Goal: Task Accomplishment & Management: Use online tool/utility

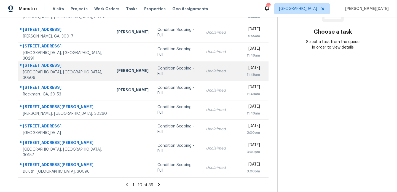
scroll to position [50, 0]
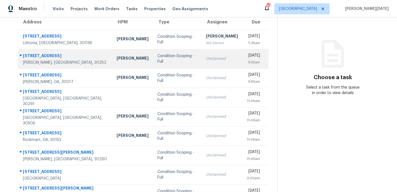
click at [206, 59] on div "Unclaimed" at bounding box center [222, 59] width 32 height 6
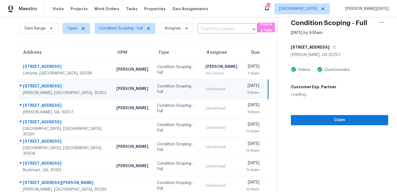
scroll to position [0, 0]
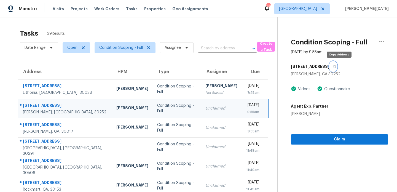
click at [336, 66] on icon "button" at bounding box center [334, 66] width 3 height 3
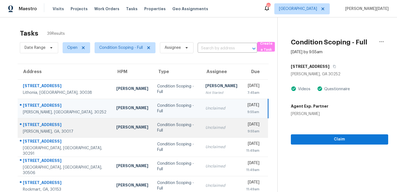
click at [201, 135] on td "Unclaimed" at bounding box center [221, 127] width 41 height 19
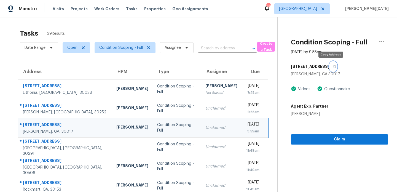
click at [333, 67] on icon "button" at bounding box center [334, 66] width 3 height 3
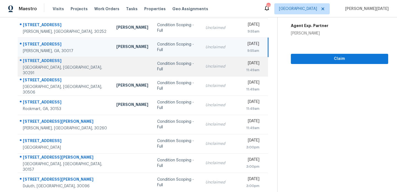
scroll to position [89, 0]
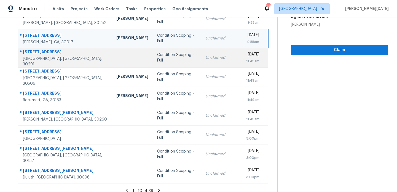
click at [201, 54] on td "Unclaimed" at bounding box center [221, 57] width 41 height 19
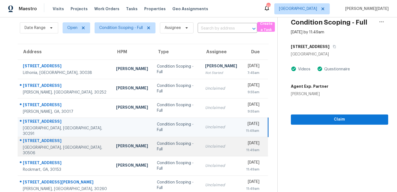
scroll to position [95, 0]
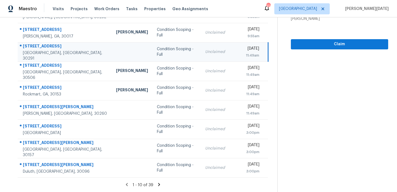
click at [159, 185] on icon at bounding box center [159, 184] width 2 height 3
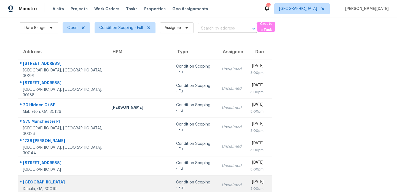
scroll to position [19, 0]
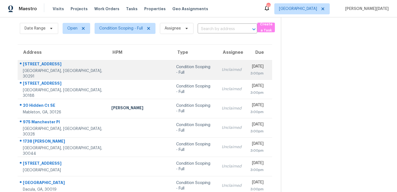
click at [182, 68] on div "Condition Scoping - Full" at bounding box center [194, 69] width 37 height 11
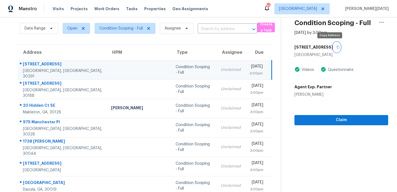
click at [333, 49] on button "button" at bounding box center [336, 47] width 7 height 10
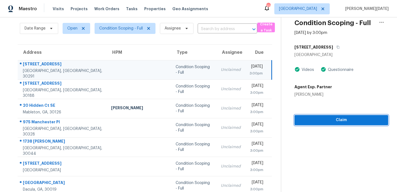
click at [295, 118] on button "Claim" at bounding box center [342, 120] width 94 height 10
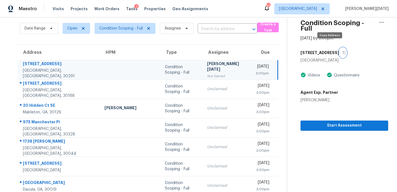
click at [343, 51] on icon "button" at bounding box center [344, 52] width 3 height 3
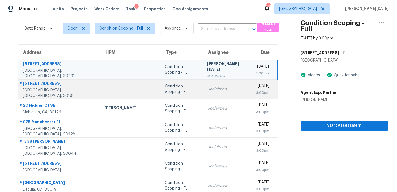
click at [256, 89] on div "Mon, Aug 25th 2025" at bounding box center [263, 86] width 14 height 7
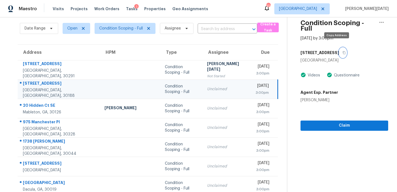
click at [343, 51] on icon "button" at bounding box center [344, 52] width 3 height 3
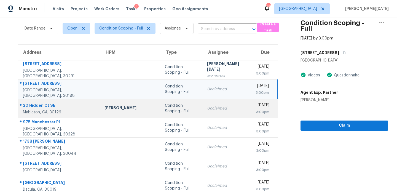
click at [207, 109] on div "Unclaimed" at bounding box center [227, 109] width 40 height 6
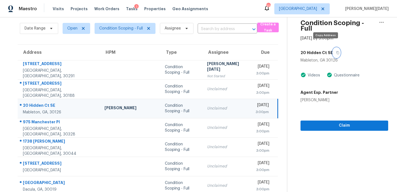
click at [336, 51] on icon "button" at bounding box center [337, 52] width 3 height 3
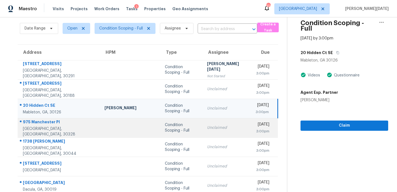
click at [209, 127] on div "Unclaimed" at bounding box center [227, 128] width 40 height 6
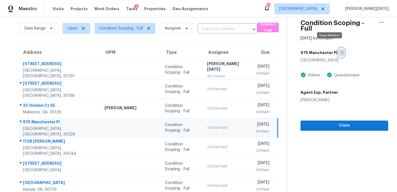
click at [341, 51] on icon "button" at bounding box center [342, 52] width 3 height 3
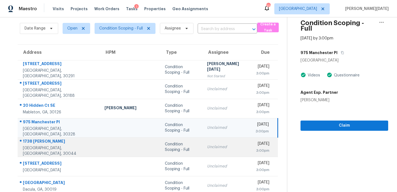
click at [207, 148] on div "Unclaimed" at bounding box center [227, 147] width 40 height 6
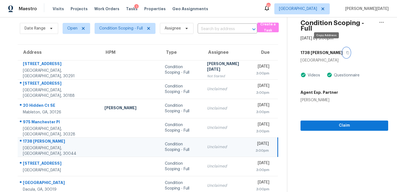
click at [346, 51] on icon "button" at bounding box center [347, 52] width 3 height 3
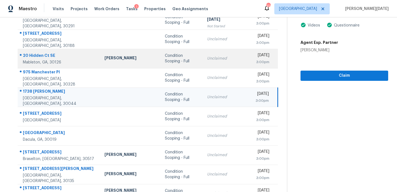
scroll to position [78, 0]
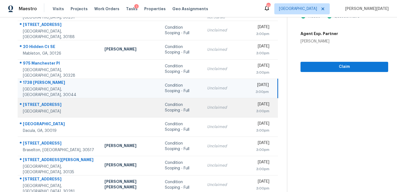
click at [203, 113] on td "Unclaimed" at bounding box center [227, 107] width 49 height 19
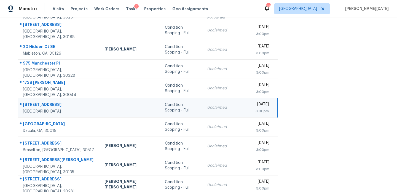
scroll to position [0, 0]
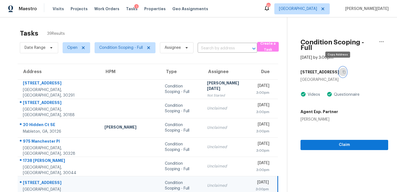
click at [343, 70] on icon "button" at bounding box center [344, 71] width 3 height 3
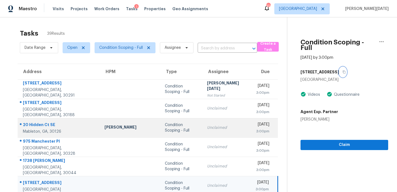
scroll to position [87, 0]
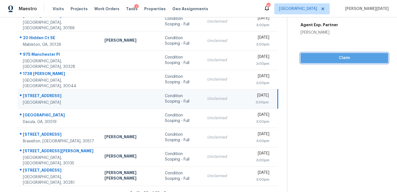
click at [314, 56] on button "Claim" at bounding box center [345, 58] width 88 height 10
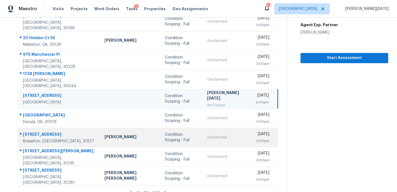
scroll to position [95, 0]
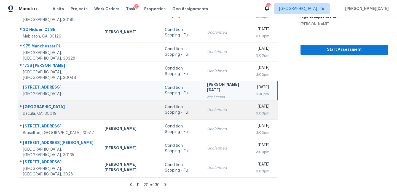
click at [207, 110] on div "Unclaimed" at bounding box center [227, 110] width 40 height 6
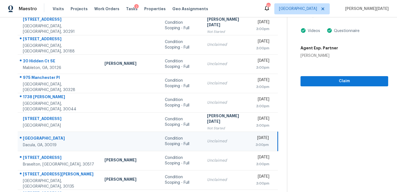
scroll to position [23, 0]
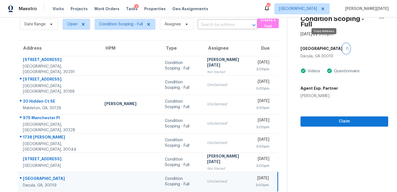
click at [346, 47] on icon "button" at bounding box center [347, 48] width 3 height 3
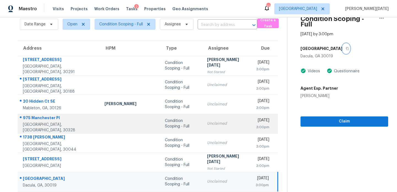
scroll to position [95, 0]
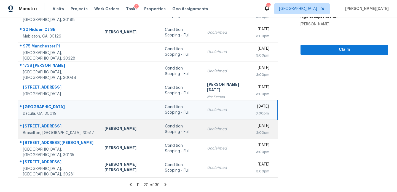
click at [203, 129] on td "Unclaimed" at bounding box center [227, 128] width 49 height 19
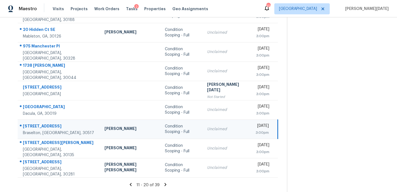
click at [203, 129] on td "Unclaimed" at bounding box center [227, 128] width 49 height 19
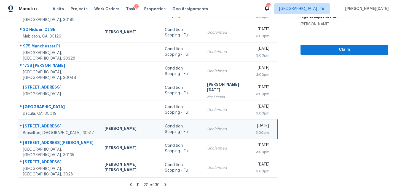
scroll to position [0, 0]
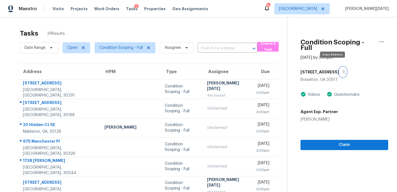
click at [339, 68] on button "button" at bounding box center [342, 72] width 7 height 10
click at [343, 70] on icon "button" at bounding box center [344, 71] width 3 height 3
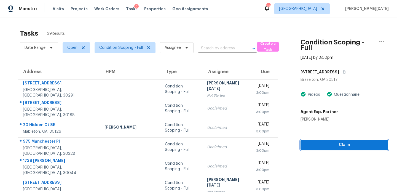
click at [316, 142] on span "Claim" at bounding box center [344, 145] width 79 height 7
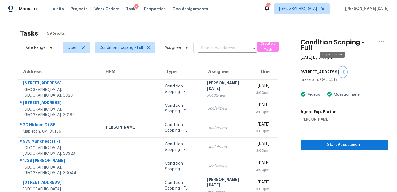
click at [343, 71] on icon "button" at bounding box center [344, 72] width 3 height 3
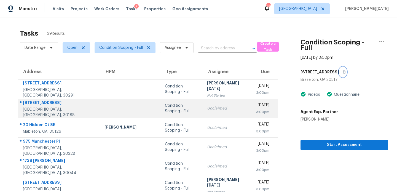
scroll to position [95, 0]
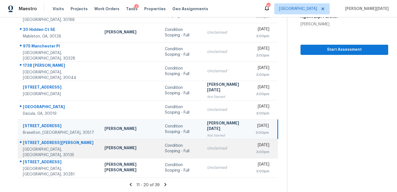
click at [165, 146] on div "Condition Scoping - Full" at bounding box center [181, 148] width 33 height 11
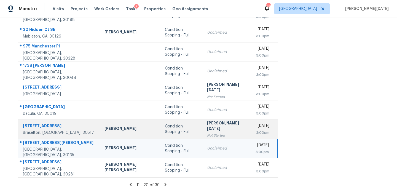
scroll to position [0, 0]
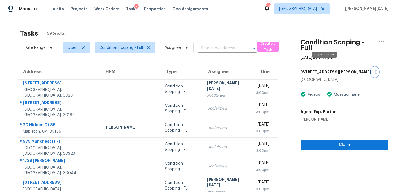
click at [375, 70] on icon "button" at bounding box center [376, 71] width 3 height 3
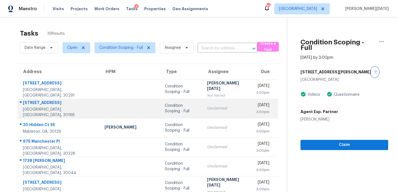
scroll to position [95, 0]
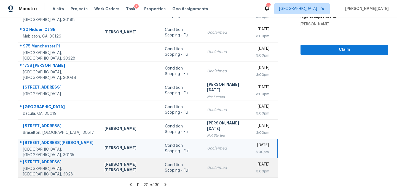
click at [251, 167] on td "Mon, Aug 25th 2025 3:00pm" at bounding box center [264, 167] width 27 height 19
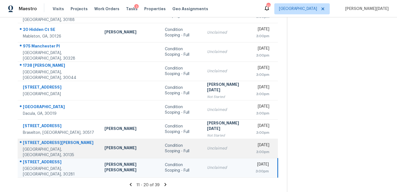
scroll to position [0, 0]
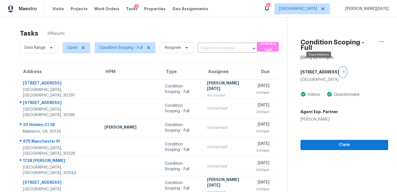
click at [343, 71] on icon "button" at bounding box center [344, 72] width 3 height 3
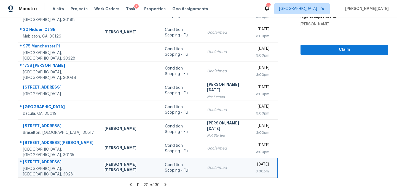
click at [163, 186] on icon at bounding box center [165, 184] width 5 height 5
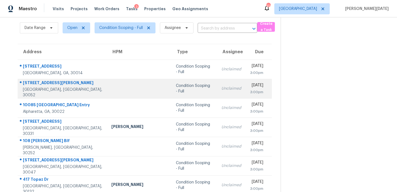
scroll to position [95, 0]
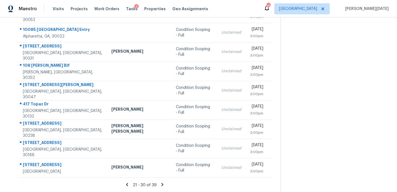
click at [127, 186] on icon at bounding box center [127, 184] width 5 height 5
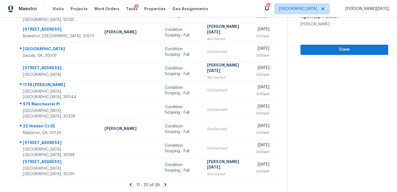
click at [164, 184] on icon at bounding box center [165, 184] width 2 height 3
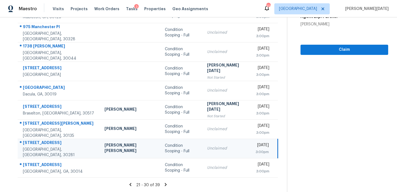
click at [163, 184] on icon at bounding box center [165, 184] width 5 height 5
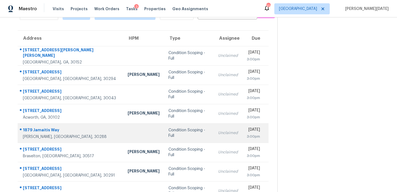
scroll to position [31, 0]
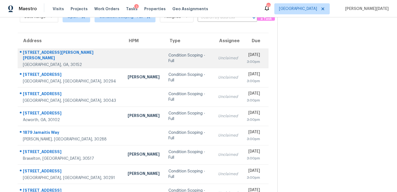
click at [214, 54] on td "Unclaimed" at bounding box center [228, 58] width 29 height 19
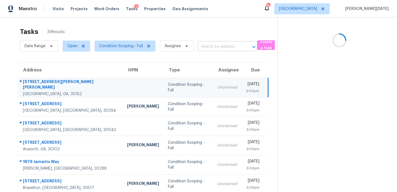
scroll to position [0, 0]
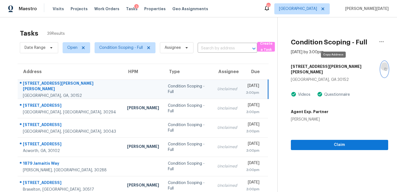
click at [384, 68] on icon "button" at bounding box center [385, 69] width 3 height 3
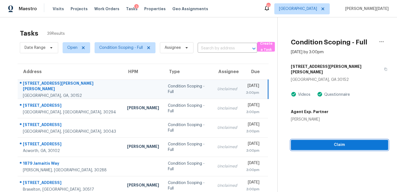
click at [303, 142] on span "Claim" at bounding box center [339, 145] width 89 height 7
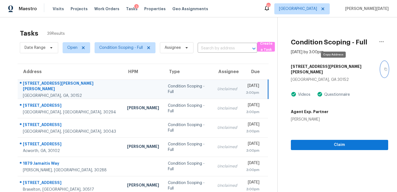
click at [384, 68] on icon "button" at bounding box center [385, 69] width 3 height 3
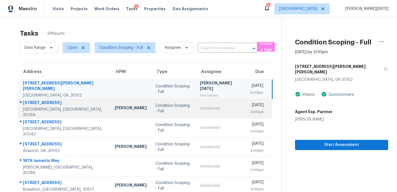
click at [210, 114] on td "Unclaimed" at bounding box center [221, 108] width 50 height 19
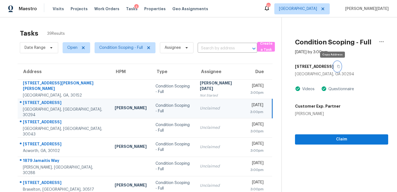
click at [337, 66] on icon "button" at bounding box center [338, 66] width 3 height 3
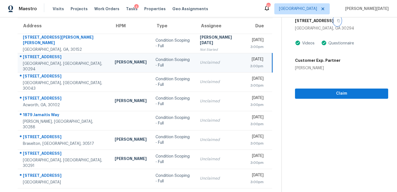
scroll to position [52, 0]
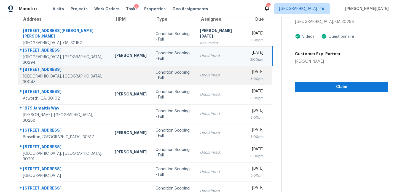
click at [175, 82] on td "Condition Scoping - Full" at bounding box center [173, 75] width 44 height 19
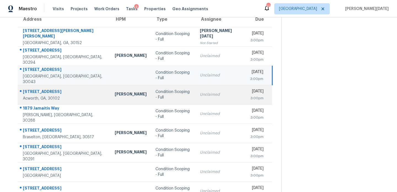
scroll to position [0, 0]
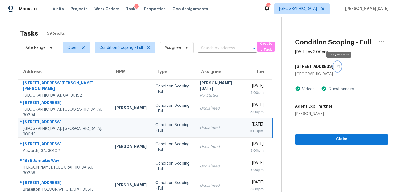
click at [340, 65] on icon "button" at bounding box center [338, 66] width 3 height 3
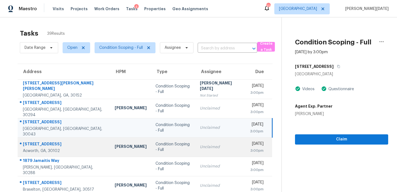
click at [250, 147] on div "Mon, Aug 25th 2025" at bounding box center [257, 144] width 14 height 7
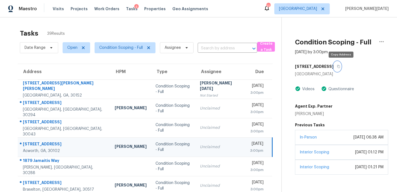
click at [340, 66] on icon "button" at bounding box center [338, 66] width 3 height 3
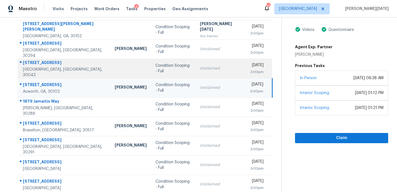
scroll to position [60, 0]
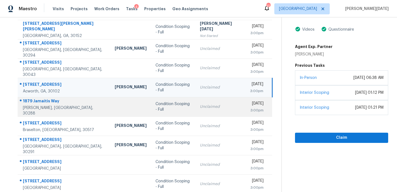
click at [203, 105] on div "Unclaimed" at bounding box center [220, 107] width 41 height 6
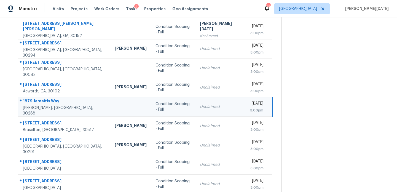
scroll to position [0, 0]
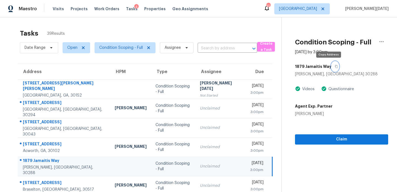
click at [335, 66] on icon "button" at bounding box center [336, 66] width 3 height 3
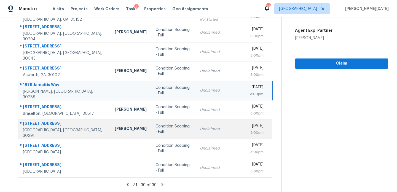
click at [196, 132] on td "Unclaimed" at bounding box center [221, 128] width 50 height 19
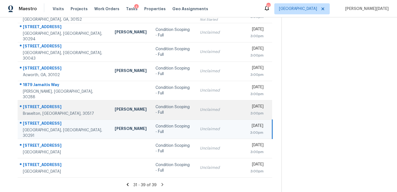
scroll to position [0, 0]
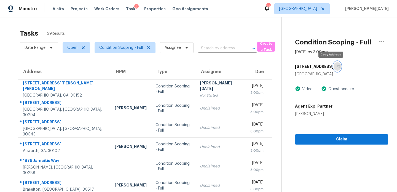
click at [337, 67] on icon "button" at bounding box center [338, 66] width 3 height 3
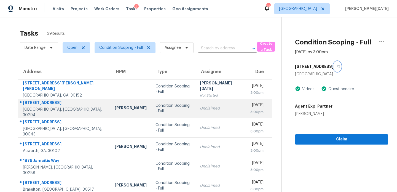
scroll to position [76, 0]
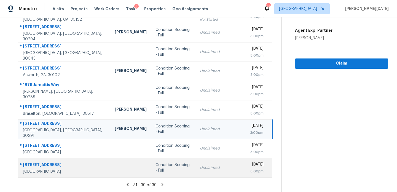
click at [175, 165] on div "Condition Scoping - Full" at bounding box center [174, 167] width 36 height 11
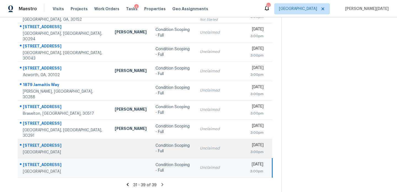
scroll to position [0, 0]
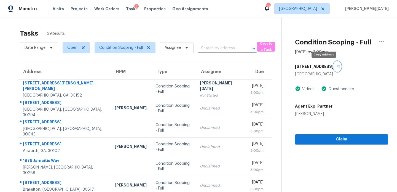
click at [337, 66] on icon "button" at bounding box center [338, 66] width 3 height 3
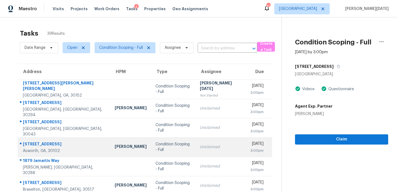
click at [159, 148] on div "Condition Scoping - Full" at bounding box center [174, 147] width 36 height 11
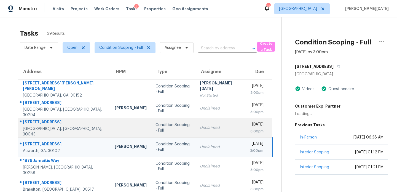
click at [172, 123] on td "Condition Scoping - Full" at bounding box center [173, 127] width 44 height 19
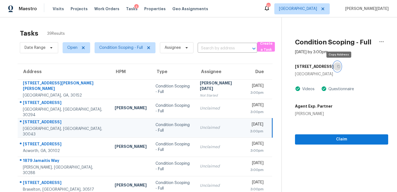
click at [340, 65] on icon "button" at bounding box center [338, 66] width 3 height 3
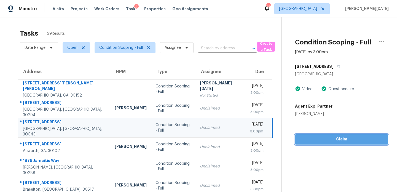
click at [295, 139] on button "Claim" at bounding box center [341, 139] width 93 height 10
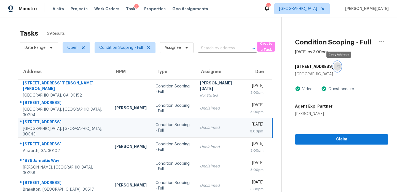
click at [340, 68] on icon "button" at bounding box center [338, 66] width 3 height 3
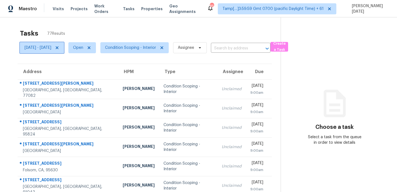
click at [51, 49] on span "[DATE] - [DATE]" at bounding box center [38, 48] width 27 height 6
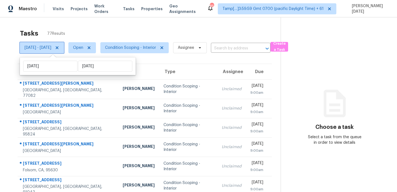
click at [64, 50] on span "[DATE] - [DATE]" at bounding box center [42, 47] width 44 height 11
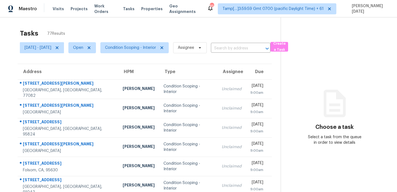
click at [109, 30] on div "Tasks 77 Results" at bounding box center [150, 33] width 261 height 14
click at [59, 48] on icon at bounding box center [57, 48] width 4 height 4
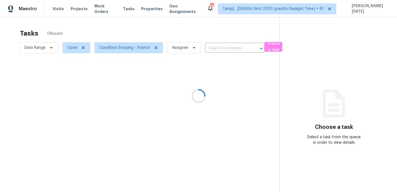
click at [124, 23] on div at bounding box center [198, 96] width 397 height 192
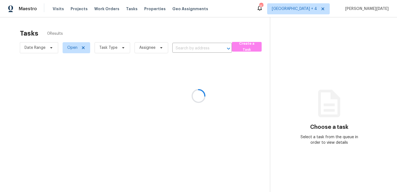
click at [116, 50] on div at bounding box center [198, 96] width 397 height 192
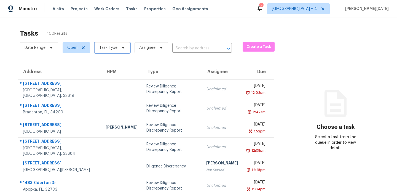
click at [116, 50] on span "Task Type" at bounding box center [108, 48] width 18 height 6
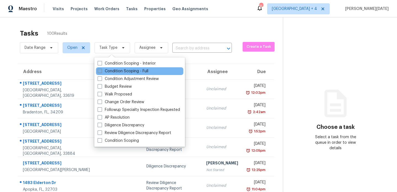
click at [110, 69] on label "Condition Scoping - Full" at bounding box center [123, 71] width 51 height 6
click at [101, 69] on input "Condition Scoping - Full" at bounding box center [100, 70] width 4 height 4
checkbox input "true"
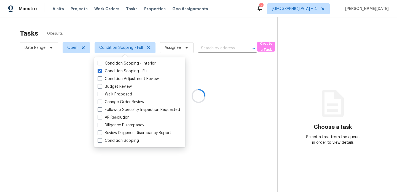
click at [175, 36] on div at bounding box center [198, 96] width 397 height 192
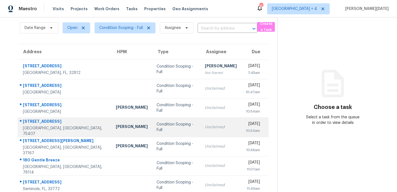
scroll to position [20, 0]
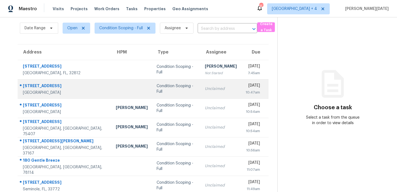
click at [202, 82] on td "Unclaimed" at bounding box center [221, 88] width 41 height 19
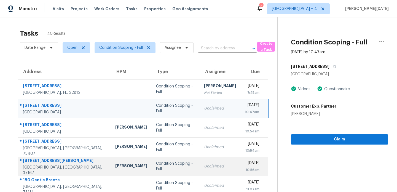
scroll to position [0, 0]
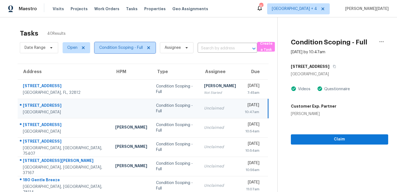
click at [113, 53] on span "Condition Scoping - Full" at bounding box center [125, 47] width 61 height 11
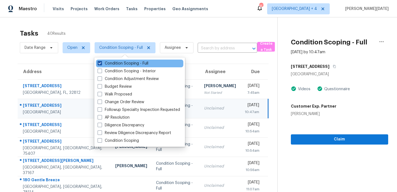
click at [112, 64] on label "Condition Scoping - Full" at bounding box center [123, 64] width 51 height 6
click at [101, 64] on input "Condition Scoping - Full" at bounding box center [100, 63] width 4 height 4
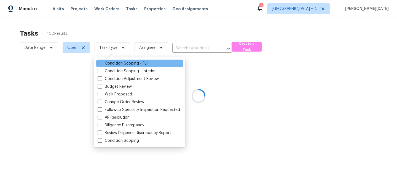
click at [112, 64] on label "Condition Scoping - Full" at bounding box center [123, 64] width 51 height 6
click at [101, 64] on input "Condition Scoping - Full" at bounding box center [100, 63] width 4 height 4
checkbox input "true"
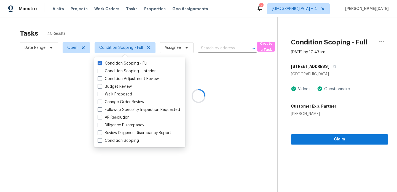
click at [164, 27] on div at bounding box center [198, 96] width 397 height 192
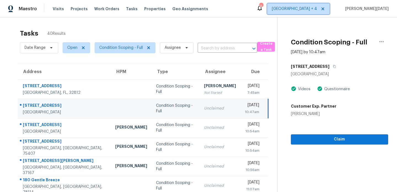
click at [317, 10] on span "Jacksonville + 4" at bounding box center [294, 9] width 45 height 6
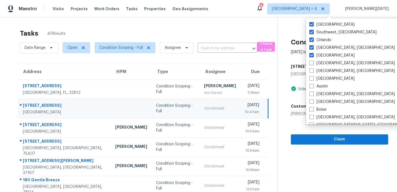
click at [197, 37] on div "Tasks 40 Results" at bounding box center [149, 33] width 258 height 14
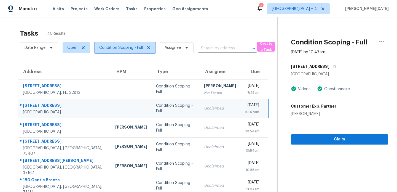
click at [122, 48] on span "Condition Scoping - Full" at bounding box center [121, 48] width 44 height 6
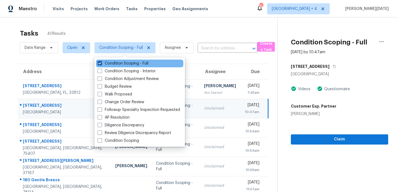
click at [118, 63] on label "Condition Scoping - Full" at bounding box center [123, 64] width 51 height 6
click at [101, 63] on input "Condition Scoping - Full" at bounding box center [100, 63] width 4 height 4
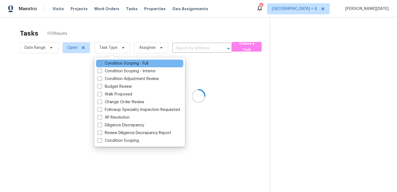
click at [118, 63] on label "Condition Scoping - Full" at bounding box center [123, 64] width 51 height 6
click at [101, 63] on input "Condition Scoping - Full" at bounding box center [100, 63] width 4 height 4
checkbox input "true"
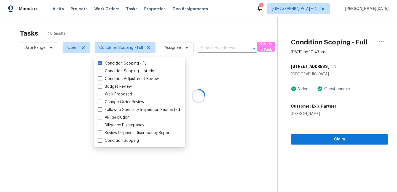
click at [183, 25] on div at bounding box center [198, 96] width 397 height 192
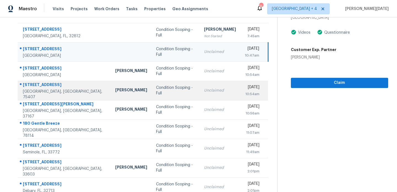
scroll to position [65, 0]
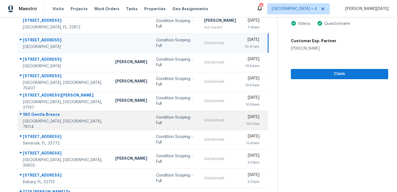
click at [200, 129] on td "Unclaimed" at bounding box center [220, 120] width 41 height 19
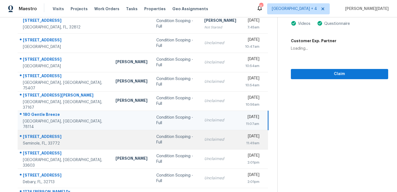
click at [204, 139] on div "Unclaimed" at bounding box center [220, 140] width 32 height 6
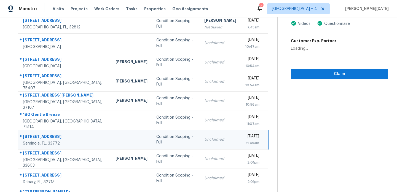
scroll to position [0, 0]
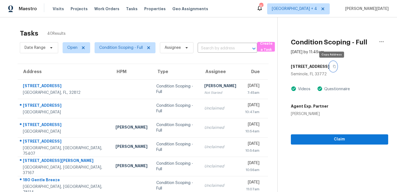
click at [333, 67] on icon "button" at bounding box center [334, 66] width 3 height 3
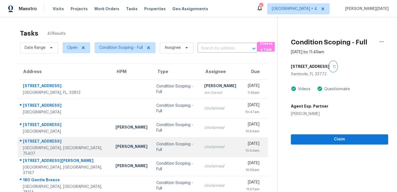
scroll to position [95, 0]
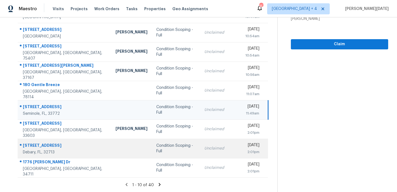
click at [156, 149] on div "Condition Scoping - Full" at bounding box center [175, 148] width 39 height 11
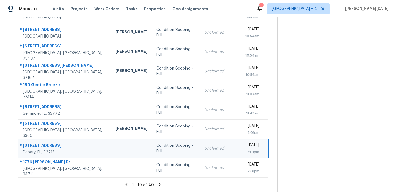
scroll to position [0, 0]
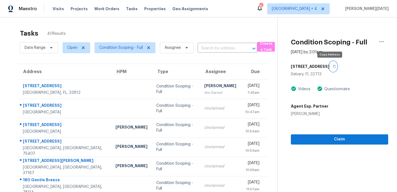
click at [333, 67] on icon "button" at bounding box center [334, 66] width 3 height 3
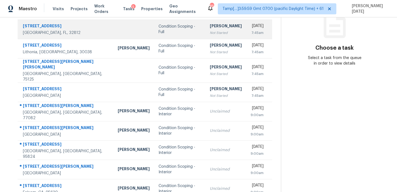
scroll to position [95, 0]
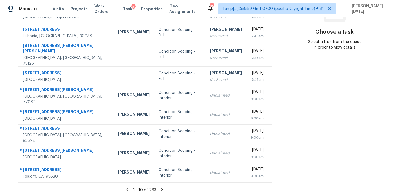
click at [161, 188] on icon at bounding box center [162, 189] width 2 height 3
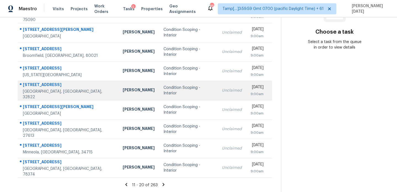
scroll to position [0, 0]
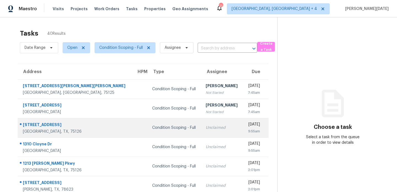
click at [206, 129] on div "Unclaimed" at bounding box center [222, 128] width 33 height 6
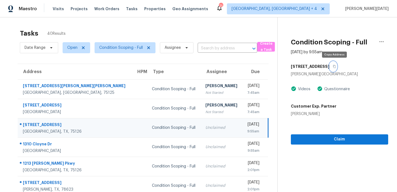
click at [336, 65] on icon "button" at bounding box center [334, 66] width 3 height 3
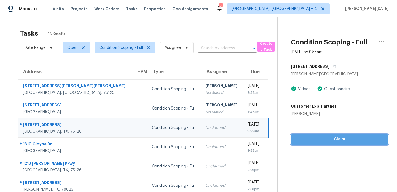
click at [299, 135] on button "Claim" at bounding box center [339, 139] width 97 height 10
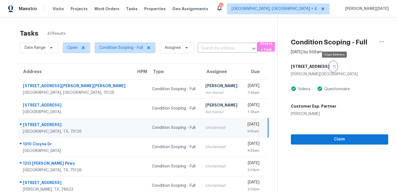
click at [336, 67] on icon "button" at bounding box center [334, 66] width 3 height 3
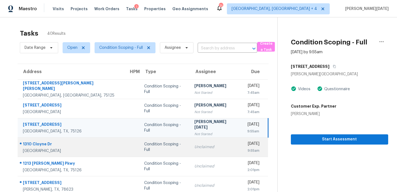
click at [193, 140] on td "Unclaimed" at bounding box center [216, 146] width 53 height 19
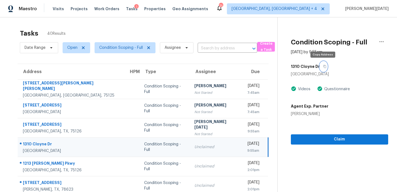
click at [323, 66] on icon "button" at bounding box center [324, 66] width 3 height 3
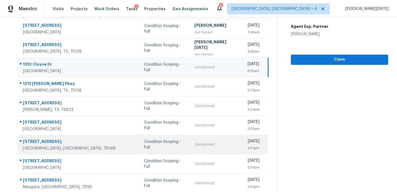
scroll to position [95, 0]
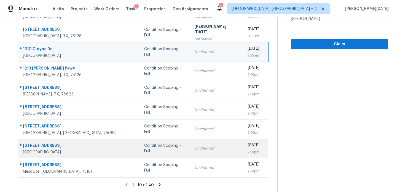
click at [157, 146] on td "Condition Scoping - Full" at bounding box center [165, 148] width 50 height 19
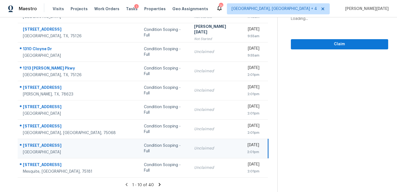
scroll to position [0, 0]
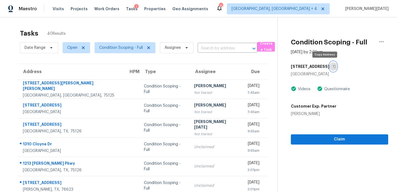
click at [333, 66] on icon "button" at bounding box center [334, 66] width 3 height 3
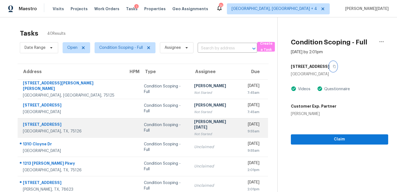
scroll to position [95, 0]
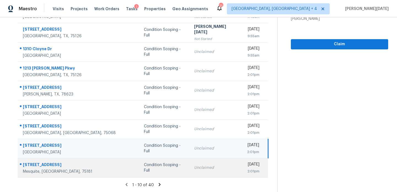
click at [208, 172] on td "Unclaimed" at bounding box center [216, 167] width 53 height 19
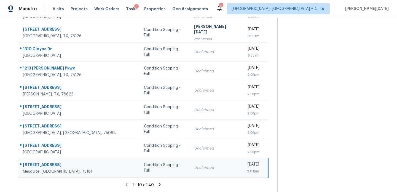
scroll to position [0, 0]
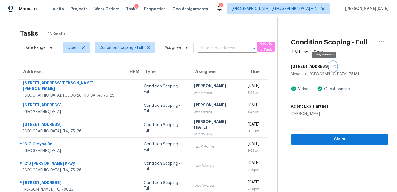
click at [333, 66] on icon "button" at bounding box center [334, 66] width 3 height 3
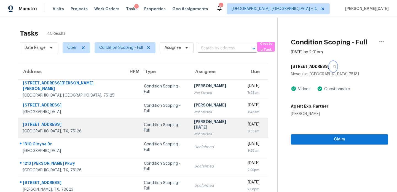
scroll to position [95, 0]
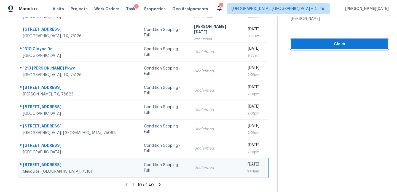
click at [316, 49] on button "Claim" at bounding box center [339, 44] width 97 height 10
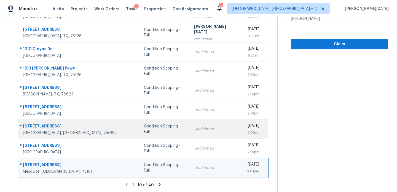
scroll to position [0, 0]
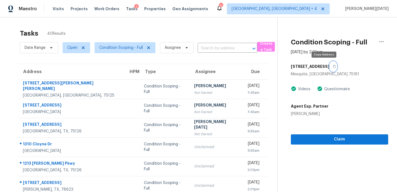
click at [333, 66] on icon "button" at bounding box center [334, 66] width 3 height 3
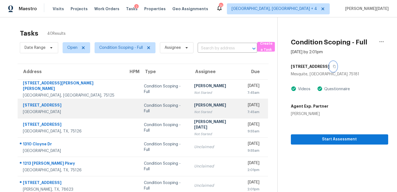
scroll to position [95, 0]
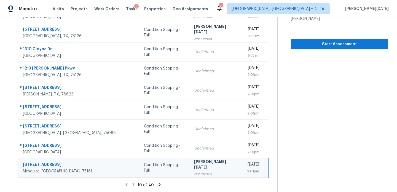
click at [194, 164] on div "[PERSON_NAME][DATE]" at bounding box center [216, 165] width 44 height 12
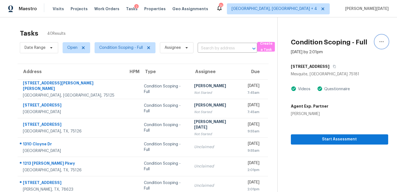
click at [381, 42] on icon "button" at bounding box center [381, 41] width 7 height 7
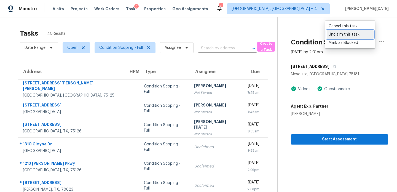
click at [351, 36] on div "Unclaim this task" at bounding box center [350, 35] width 43 height 6
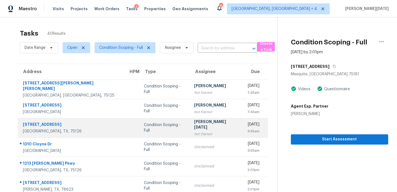
scroll to position [95, 0]
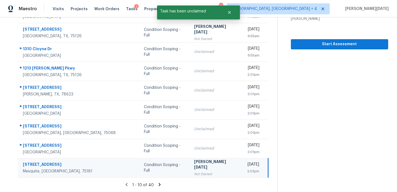
click at [159, 185] on icon at bounding box center [160, 184] width 2 height 3
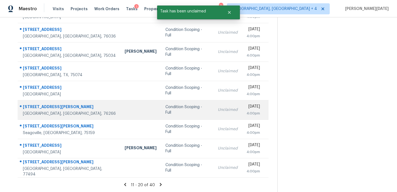
scroll to position [0, 0]
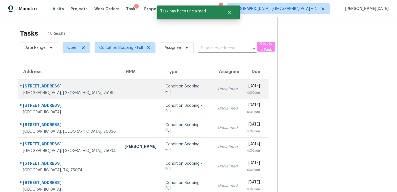
click at [166, 90] on div "Condition Scoping - Full" at bounding box center [188, 89] width 44 height 11
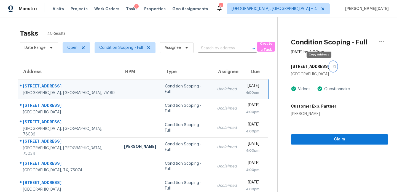
click at [333, 67] on icon "button" at bounding box center [334, 66] width 3 height 3
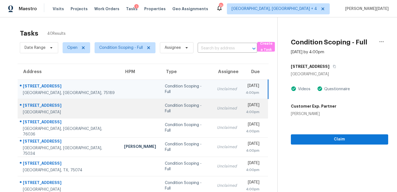
click at [217, 106] on div "Unclaimed" at bounding box center [227, 109] width 20 height 6
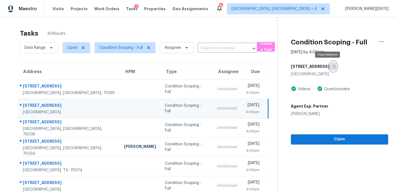
click at [333, 66] on icon "button" at bounding box center [334, 66] width 3 height 3
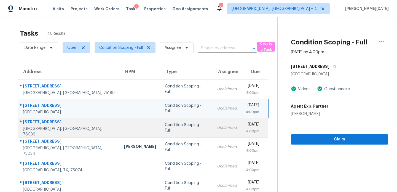
click at [241, 124] on td "Mon, Aug 25th 2025 4:00pm" at bounding box center [254, 127] width 27 height 19
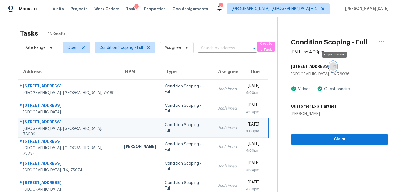
click at [336, 67] on icon "button" at bounding box center [334, 66] width 3 height 3
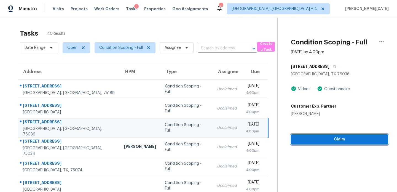
click at [313, 138] on span "Claim" at bounding box center [339, 139] width 89 height 7
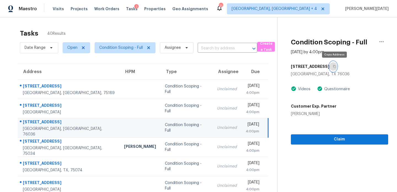
click at [336, 66] on icon "button" at bounding box center [334, 66] width 3 height 3
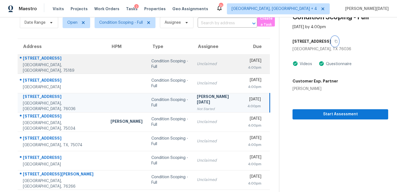
scroll to position [58, 0]
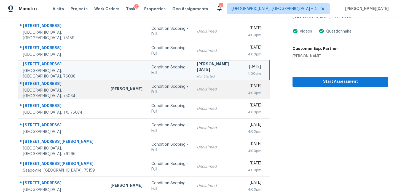
click at [193, 87] on td "Unclaimed" at bounding box center [218, 89] width 50 height 19
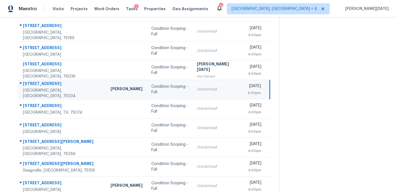
scroll to position [0, 0]
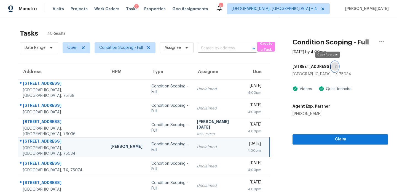
click at [335, 66] on icon "button" at bounding box center [336, 66] width 3 height 3
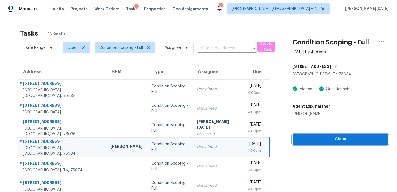
click at [298, 141] on span "Claim" at bounding box center [340, 139] width 87 height 7
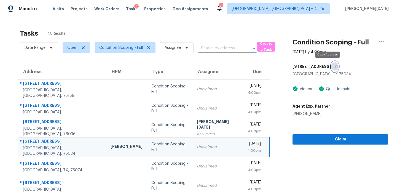
click at [335, 66] on icon "button" at bounding box center [336, 66] width 3 height 3
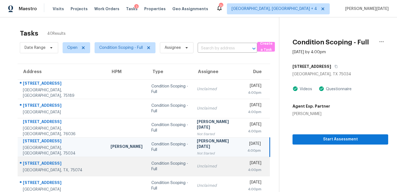
click at [161, 167] on div "Condition Scoping - Full" at bounding box center [169, 166] width 37 height 11
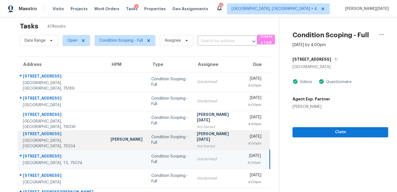
scroll to position [10, 0]
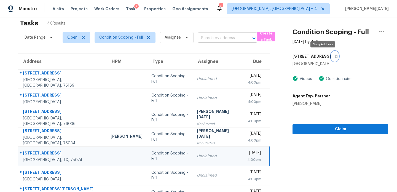
click at [335, 57] on icon "button" at bounding box center [336, 56] width 3 height 3
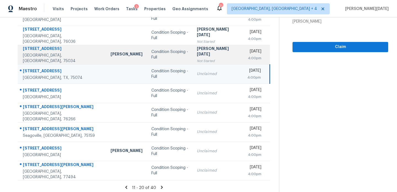
scroll to position [95, 0]
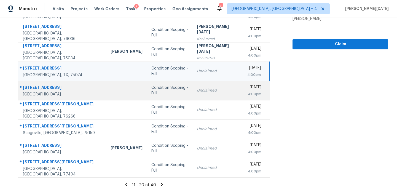
click at [151, 91] on div "Condition Scoping - Full" at bounding box center [169, 90] width 37 height 11
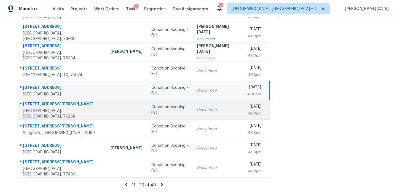
scroll to position [0, 0]
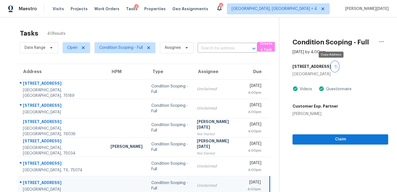
click at [335, 66] on icon "button" at bounding box center [336, 66] width 3 height 3
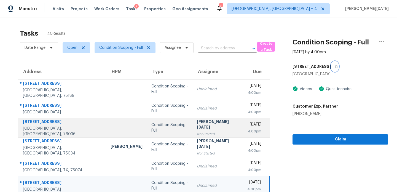
scroll to position [80, 0]
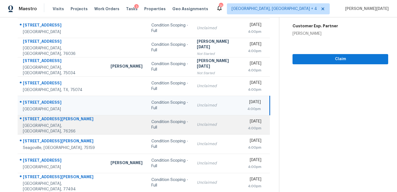
click at [171, 123] on div "Condition Scoping - Full" at bounding box center [169, 124] width 37 height 11
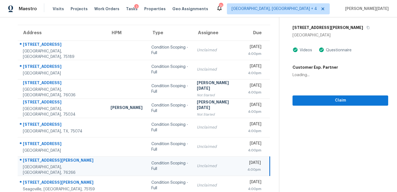
scroll to position [0, 0]
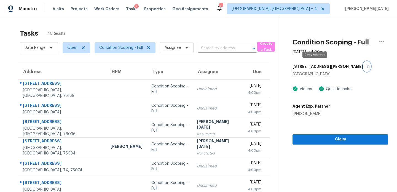
click at [367, 67] on icon "button" at bounding box center [368, 66] width 3 height 3
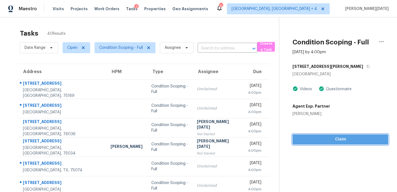
click at [298, 136] on span "Claim" at bounding box center [340, 139] width 87 height 7
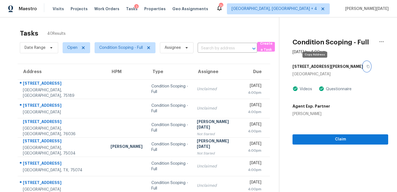
click at [363, 68] on button "button" at bounding box center [366, 67] width 7 height 10
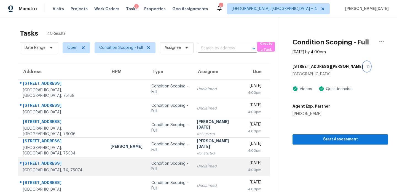
scroll to position [95, 0]
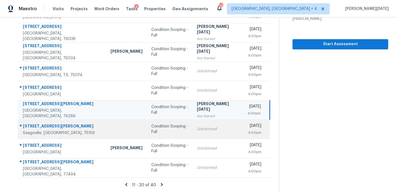
click at [163, 133] on td "Condition Scoping - Full" at bounding box center [170, 128] width 46 height 19
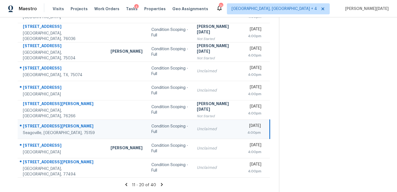
scroll to position [0, 0]
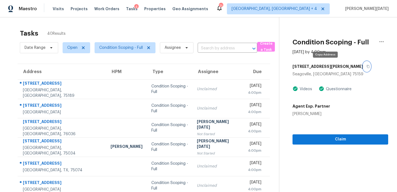
click at [363, 66] on button "button" at bounding box center [366, 67] width 7 height 10
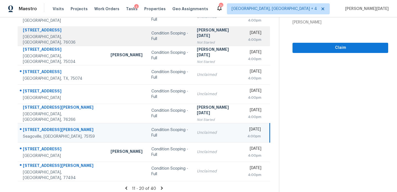
scroll to position [95, 0]
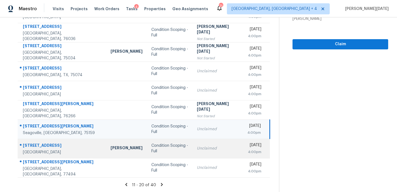
click at [171, 153] on td "Condition Scoping - Full" at bounding box center [170, 148] width 46 height 19
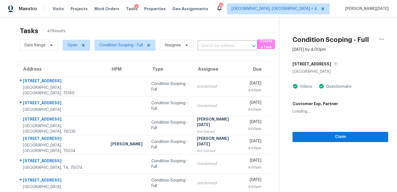
scroll to position [0, 0]
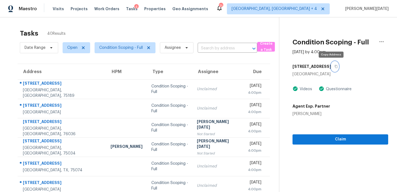
click at [335, 66] on icon "button" at bounding box center [336, 66] width 3 height 3
click at [335, 65] on icon "button" at bounding box center [336, 66] width 3 height 3
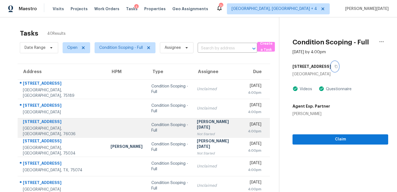
scroll to position [95, 0]
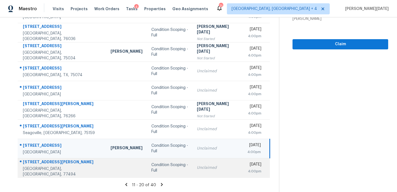
click at [199, 162] on td "Unclaimed" at bounding box center [218, 167] width 50 height 19
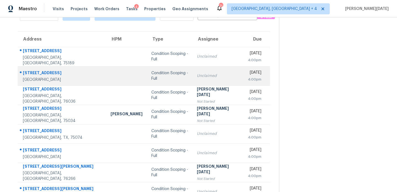
scroll to position [0, 0]
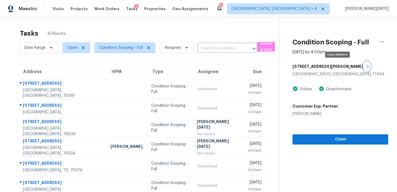
click at [367, 66] on icon "button" at bounding box center [368, 66] width 3 height 3
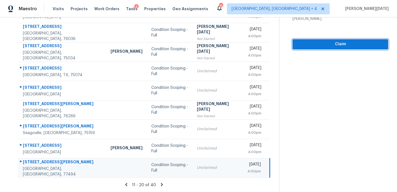
click at [323, 46] on span "Claim" at bounding box center [340, 44] width 87 height 7
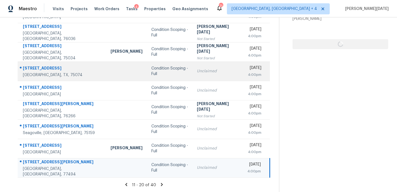
scroll to position [0, 0]
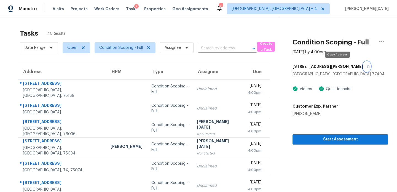
click at [367, 65] on icon "button" at bounding box center [368, 66] width 3 height 3
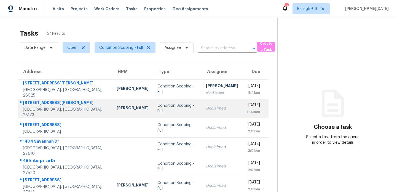
click at [214, 103] on td "Unclaimed" at bounding box center [222, 108] width 41 height 19
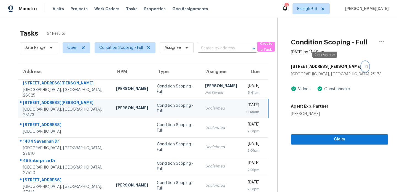
click at [362, 67] on button "button" at bounding box center [365, 67] width 7 height 10
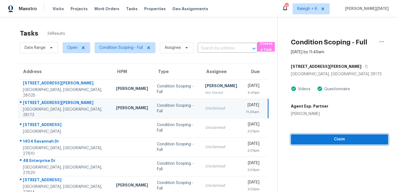
click at [308, 142] on span "Claim" at bounding box center [339, 139] width 89 height 7
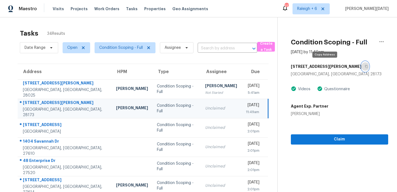
click at [365, 66] on icon "button" at bounding box center [366, 66] width 3 height 3
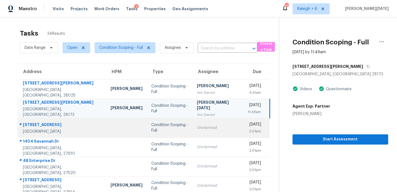
click at [211, 130] on div "Unclaimed" at bounding box center [218, 128] width 42 height 6
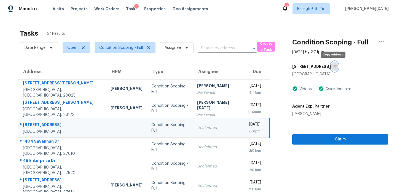
click at [335, 67] on icon "button" at bounding box center [335, 66] width 3 height 3
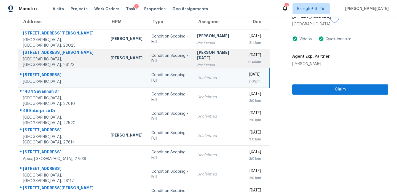
scroll to position [55, 0]
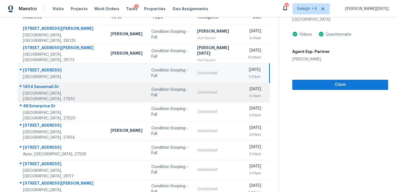
click at [164, 94] on div "Condition Scoping - Full" at bounding box center [169, 92] width 37 height 11
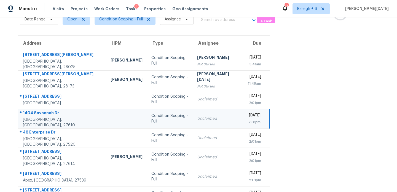
scroll to position [0, 0]
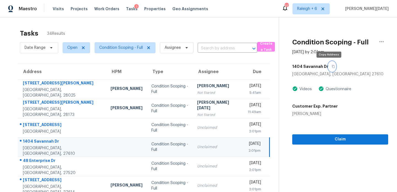
click at [332, 68] on icon "button" at bounding box center [333, 66] width 3 height 3
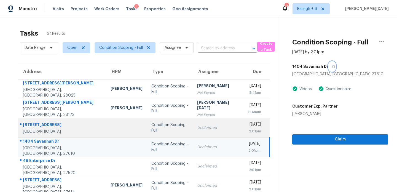
scroll to position [95, 0]
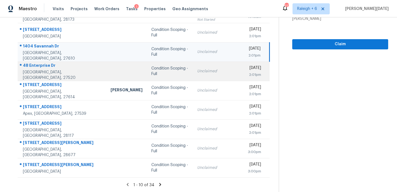
click at [167, 76] on td "Condition Scoping - Full" at bounding box center [170, 71] width 46 height 19
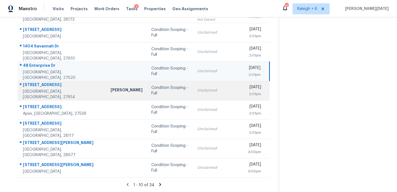
scroll to position [0, 0]
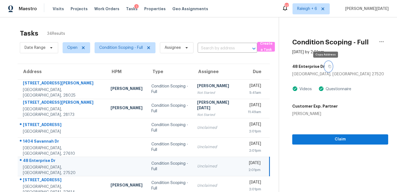
click at [329, 66] on icon "button" at bounding box center [330, 66] width 3 height 3
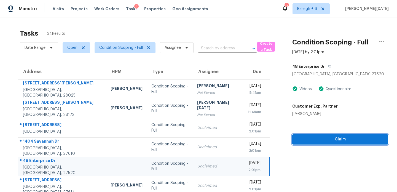
click at [324, 144] on button "Claim" at bounding box center [340, 139] width 96 height 10
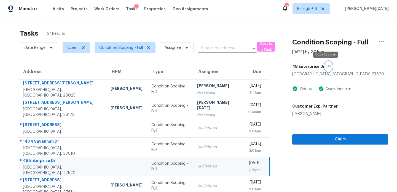
click at [328, 67] on icon "button" at bounding box center [329, 66] width 3 height 3
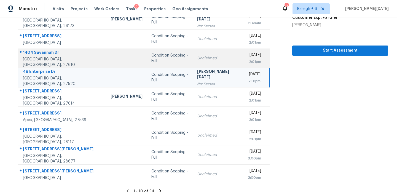
scroll to position [95, 0]
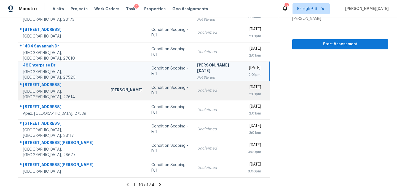
click at [193, 94] on td "Unclaimed" at bounding box center [218, 90] width 51 height 19
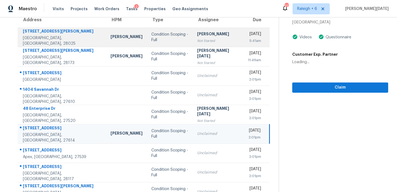
scroll to position [4, 0]
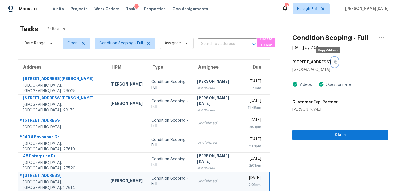
click at [331, 60] on button "button" at bounding box center [334, 62] width 7 height 10
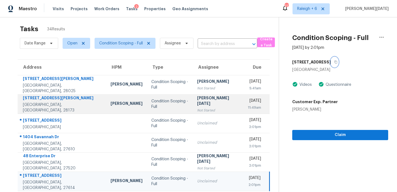
scroll to position [95, 0]
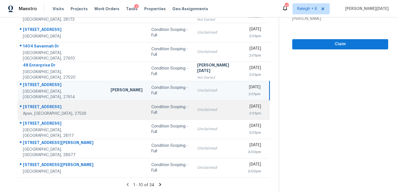
click at [155, 108] on div "Condition Scoping - Full" at bounding box center [169, 109] width 37 height 11
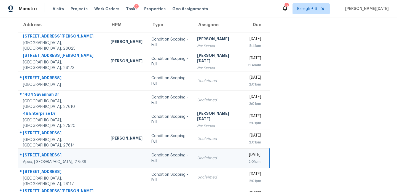
scroll to position [12, 0]
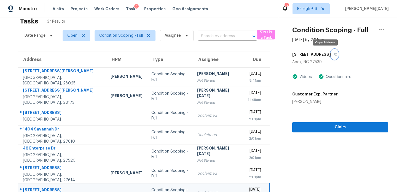
click at [335, 55] on icon "button" at bounding box center [336, 54] width 3 height 3
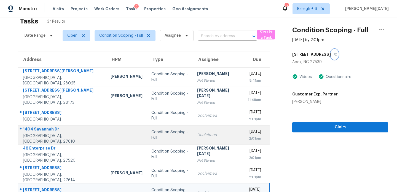
scroll to position [95, 0]
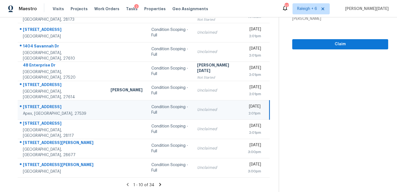
click at [158, 184] on icon at bounding box center [160, 184] width 5 height 5
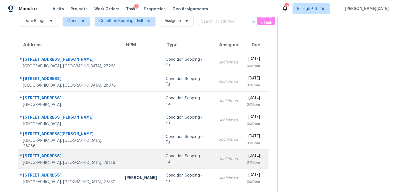
scroll to position [4, 0]
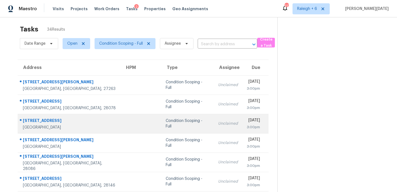
click at [168, 121] on div "Condition Scoping - Full" at bounding box center [188, 123] width 44 height 11
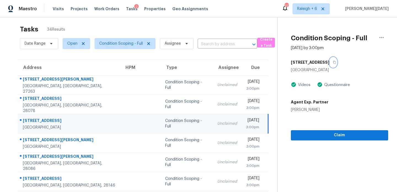
click at [333, 62] on icon "button" at bounding box center [334, 62] width 3 height 3
click at [322, 132] on span "Claim" at bounding box center [339, 135] width 89 height 7
click at [333, 62] on icon "button" at bounding box center [334, 62] width 3 height 3
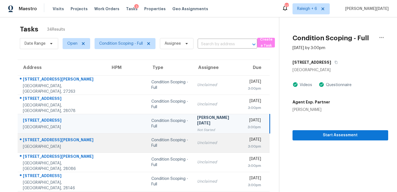
click at [202, 145] on div "Unclaimed" at bounding box center [218, 143] width 42 height 6
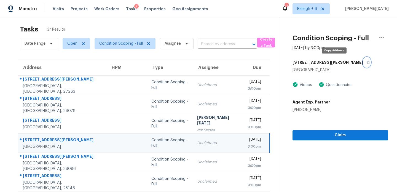
click at [363, 64] on button "button" at bounding box center [366, 62] width 7 height 10
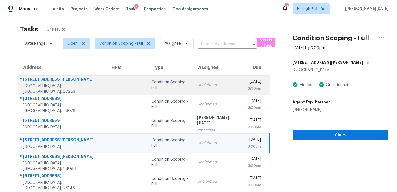
click at [153, 84] on div "Condition Scoping - Full" at bounding box center [169, 84] width 37 height 11
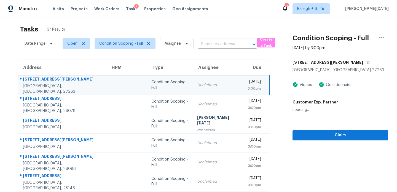
scroll to position [0, 0]
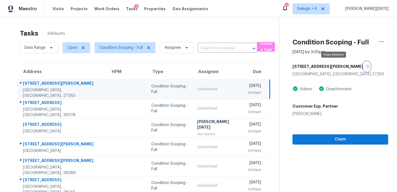
click at [367, 66] on icon "button" at bounding box center [368, 66] width 3 height 3
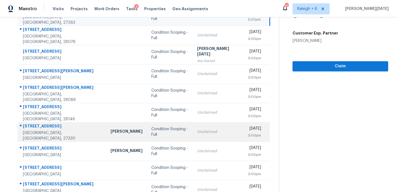
scroll to position [68, 0]
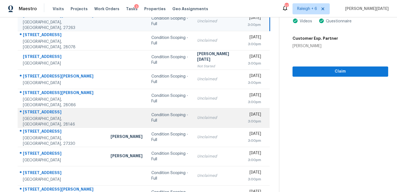
click at [175, 118] on div "Condition Scoping - Full" at bounding box center [169, 117] width 37 height 11
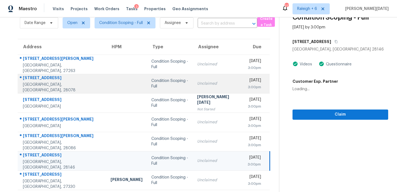
scroll to position [0, 0]
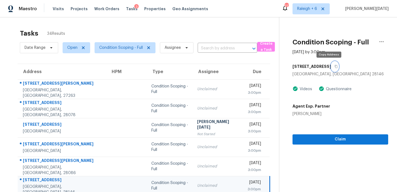
click at [335, 67] on icon "button" at bounding box center [336, 66] width 3 height 3
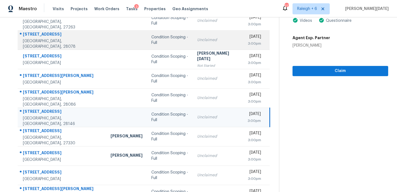
scroll to position [69, 0]
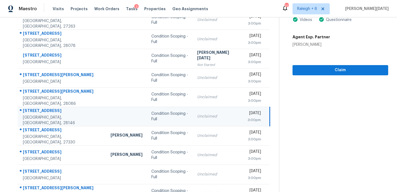
click at [212, 116] on td "Unclaimed" at bounding box center [218, 116] width 50 height 19
click at [199, 118] on div "Unclaimed" at bounding box center [218, 117] width 42 height 6
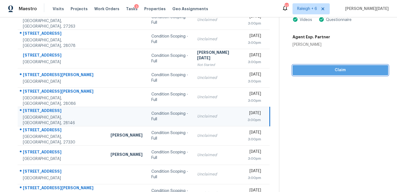
click at [297, 69] on span "Claim" at bounding box center [340, 70] width 87 height 7
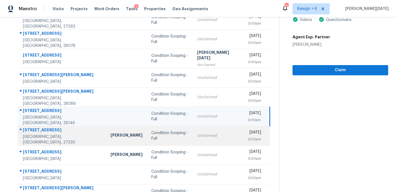
click at [201, 133] on div "Unclaimed" at bounding box center [218, 136] width 42 height 6
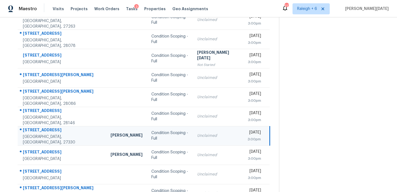
click at [201, 133] on div "Unclaimed" at bounding box center [218, 136] width 42 height 6
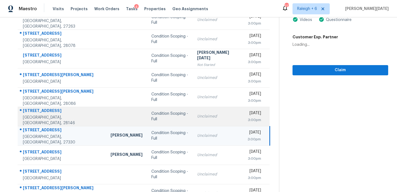
scroll to position [0, 0]
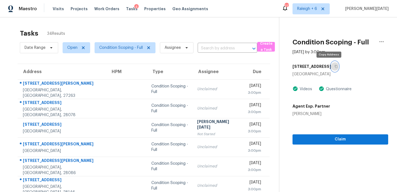
click at [335, 66] on icon "button" at bounding box center [336, 66] width 3 height 3
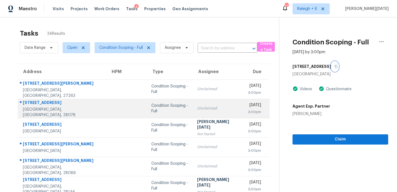
scroll to position [95, 0]
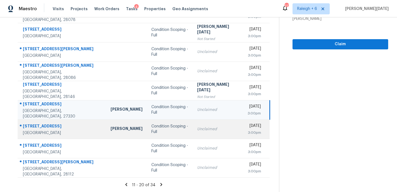
click at [194, 122] on td "Unclaimed" at bounding box center [218, 128] width 50 height 19
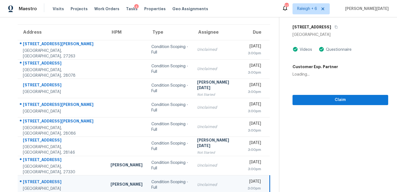
scroll to position [14, 0]
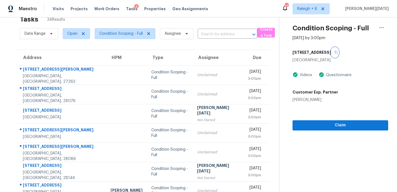
click at [335, 53] on icon "button" at bounding box center [336, 52] width 3 height 3
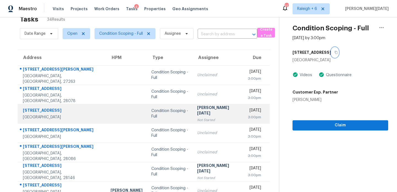
scroll to position [95, 0]
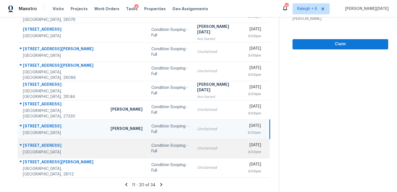
click at [172, 150] on div "Condition Scoping - Full" at bounding box center [169, 148] width 37 height 11
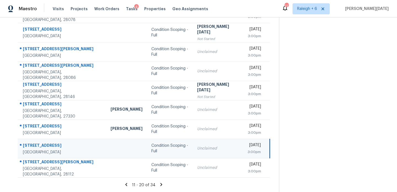
scroll to position [0, 0]
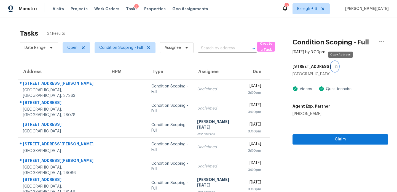
click at [338, 67] on icon "button" at bounding box center [336, 66] width 3 height 3
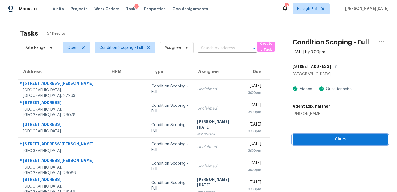
click at [300, 137] on span "Claim" at bounding box center [340, 139] width 87 height 7
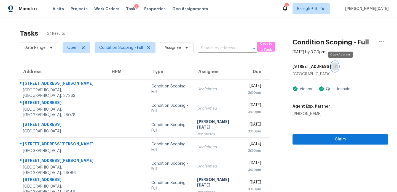
click at [338, 66] on icon "button" at bounding box center [336, 66] width 3 height 3
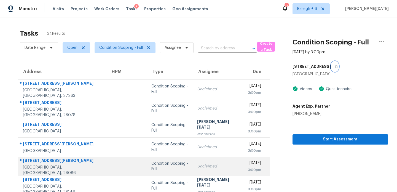
scroll to position [95, 0]
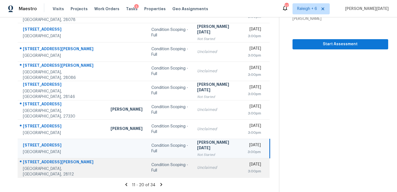
click at [193, 163] on td "Unclaimed" at bounding box center [218, 167] width 50 height 19
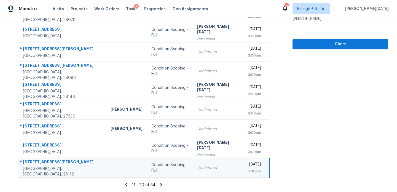
scroll to position [0, 0]
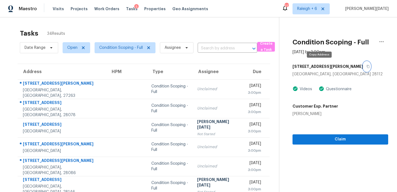
click at [367, 67] on icon "button" at bounding box center [368, 66] width 3 height 3
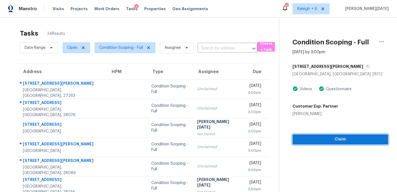
click at [300, 139] on span "Claim" at bounding box center [340, 139] width 87 height 7
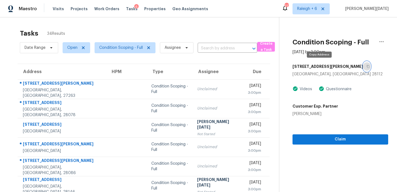
click at [363, 67] on button "button" at bounding box center [366, 67] width 7 height 10
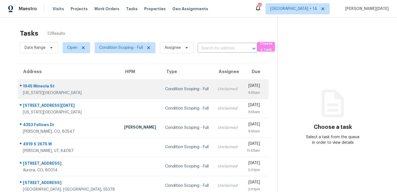
click at [213, 82] on td "Unclaimed" at bounding box center [227, 88] width 29 height 19
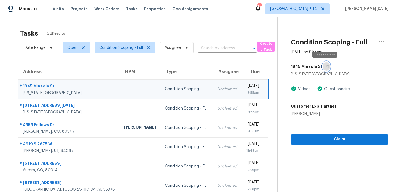
click at [326, 66] on icon "button" at bounding box center [327, 66] width 3 height 3
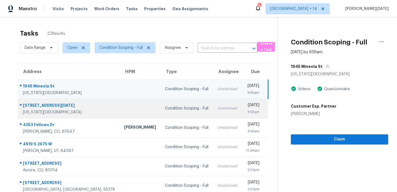
click at [182, 108] on td "Condition Scoping - Full" at bounding box center [187, 108] width 52 height 19
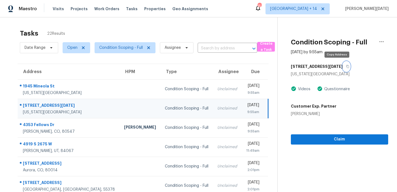
click at [346, 67] on icon "button" at bounding box center [347, 66] width 3 height 3
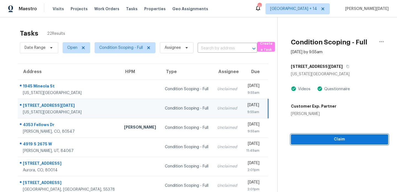
click at [304, 136] on span "Claim" at bounding box center [339, 139] width 89 height 7
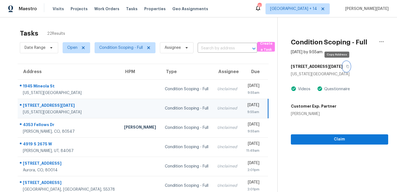
click at [346, 67] on icon "button" at bounding box center [347, 66] width 3 height 3
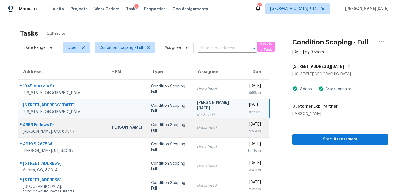
click at [214, 126] on td "Unclaimed" at bounding box center [218, 127] width 51 height 19
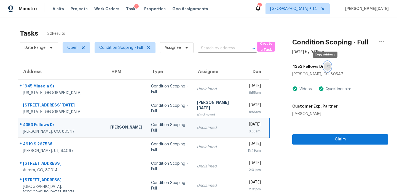
click at [327, 67] on icon "button" at bounding box center [328, 66] width 3 height 3
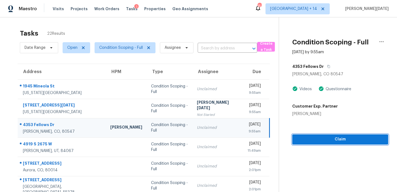
click at [298, 140] on span "Claim" at bounding box center [340, 139] width 87 height 7
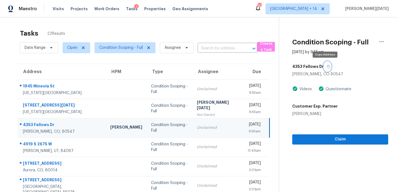
click at [327, 67] on icon "button" at bounding box center [328, 66] width 3 height 3
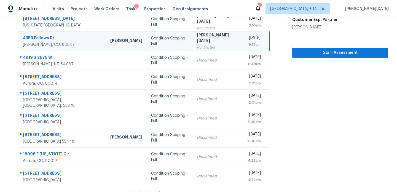
scroll to position [94, 0]
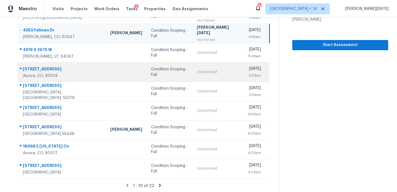
click at [174, 69] on td "Condition Scoping - Full" at bounding box center [170, 71] width 46 height 19
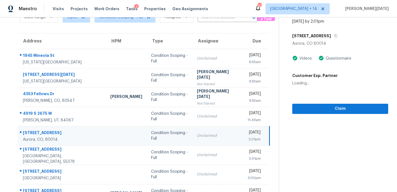
scroll to position [0, 0]
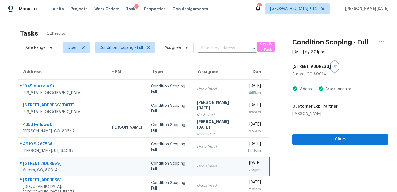
click at [334, 67] on icon "button" at bounding box center [335, 66] width 3 height 3
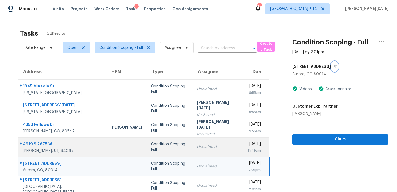
scroll to position [95, 0]
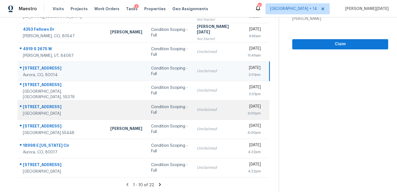
click at [164, 113] on td "Condition Scoping - Full" at bounding box center [170, 109] width 46 height 19
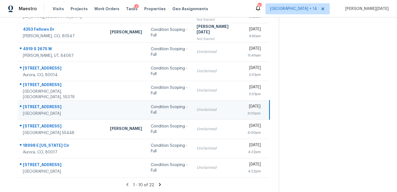
scroll to position [0, 0]
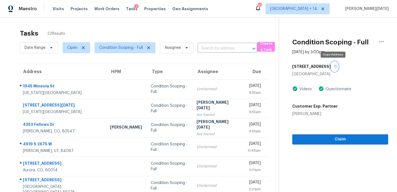
click at [333, 68] on button "button" at bounding box center [334, 67] width 7 height 10
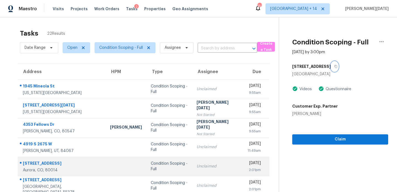
scroll to position [95, 0]
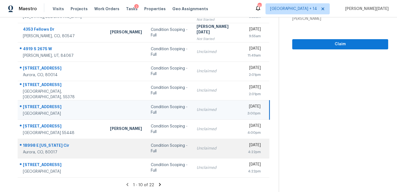
click at [146, 144] on td "Condition Scoping - Full" at bounding box center [169, 148] width 46 height 19
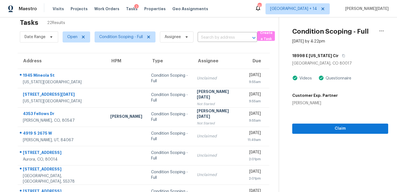
scroll to position [0, 0]
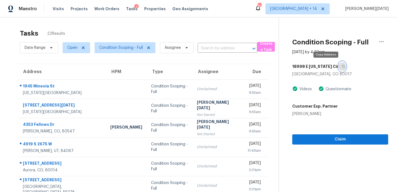
click at [342, 65] on icon "button" at bounding box center [343, 66] width 3 height 3
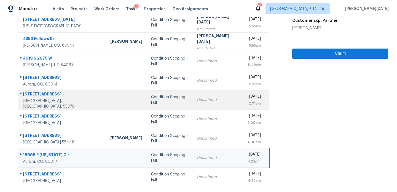
scroll to position [95, 0]
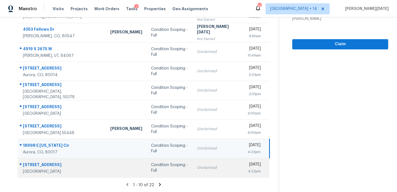
click at [174, 170] on div "Condition Scoping - Full" at bounding box center [169, 167] width 37 height 11
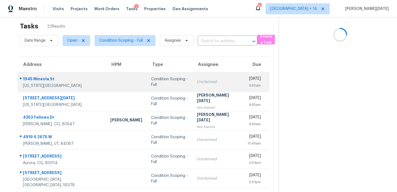
scroll to position [0, 0]
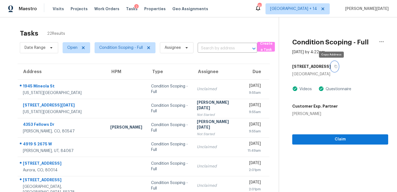
click at [334, 66] on icon "button" at bounding box center [335, 66] width 3 height 3
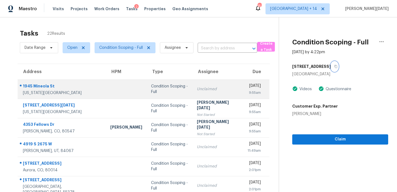
scroll to position [95, 0]
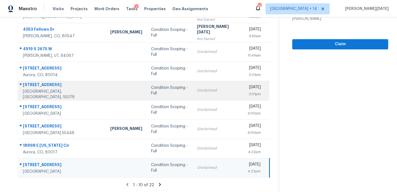
click at [151, 95] on td "Condition Scoping - Full" at bounding box center [170, 90] width 46 height 19
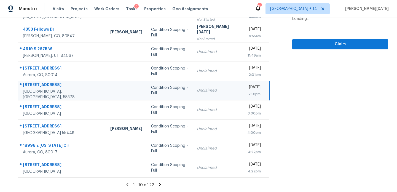
scroll to position [0, 0]
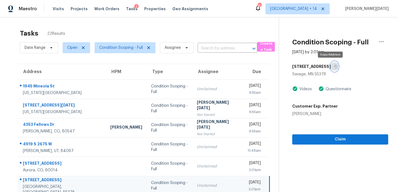
click at [332, 68] on button "button" at bounding box center [334, 67] width 7 height 10
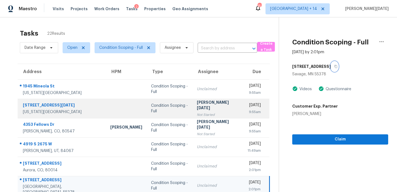
scroll to position [95, 0]
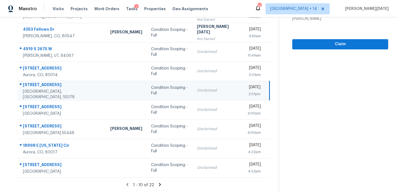
click at [158, 185] on icon at bounding box center [160, 184] width 5 height 5
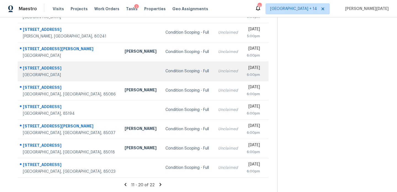
scroll to position [0, 0]
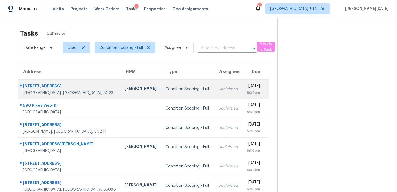
click at [161, 85] on td "Condition Scoping - Full" at bounding box center [187, 88] width 52 height 19
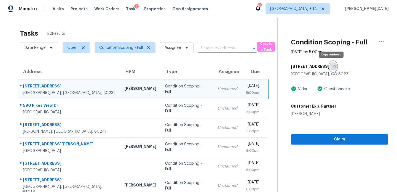
click at [333, 66] on icon "button" at bounding box center [334, 66] width 3 height 3
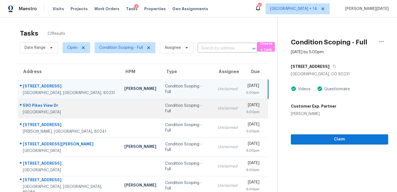
click at [213, 104] on td "Unclaimed" at bounding box center [227, 108] width 29 height 19
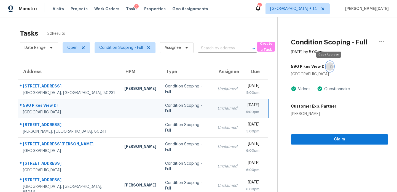
click at [330, 67] on icon "button" at bounding box center [331, 66] width 3 height 3
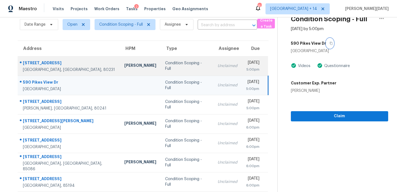
scroll to position [24, 0]
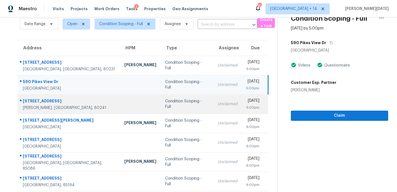
click at [218, 102] on div "Unclaimed" at bounding box center [228, 104] width 20 height 6
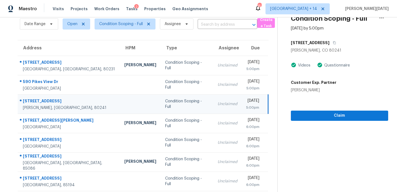
click at [327, 43] on div "12512 Fairfax St" at bounding box center [339, 43] width 97 height 10
click at [333, 42] on icon "button" at bounding box center [334, 42] width 3 height 3
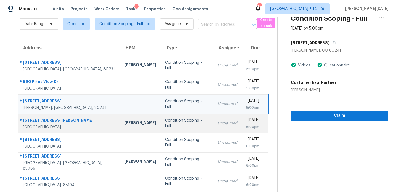
click at [213, 130] on td "Unclaimed" at bounding box center [227, 123] width 29 height 19
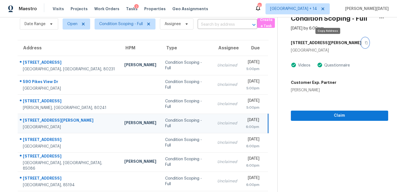
click at [365, 42] on icon "button" at bounding box center [366, 42] width 3 height 3
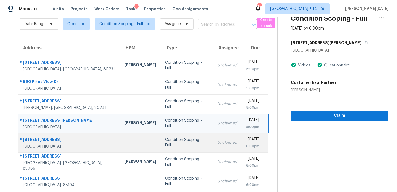
click at [165, 140] on div "Condition Scoping - Full" at bounding box center [186, 142] width 43 height 11
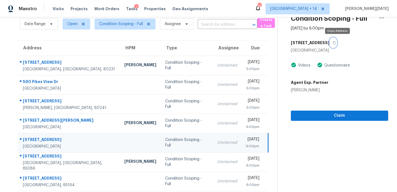
click at [336, 44] on icon "button" at bounding box center [334, 42] width 3 height 3
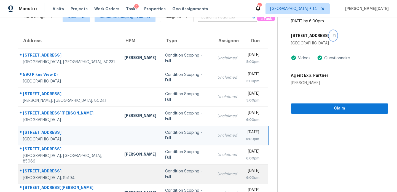
scroll to position [33, 0]
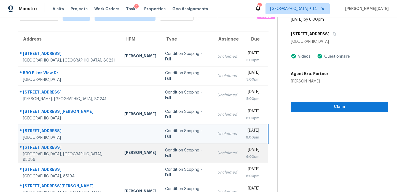
click at [170, 154] on div "Condition Scoping - Full" at bounding box center [186, 153] width 43 height 11
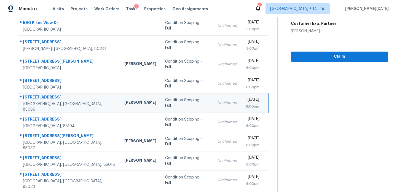
scroll to position [0, 0]
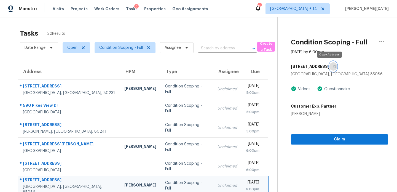
click at [333, 67] on icon "button" at bounding box center [334, 66] width 3 height 3
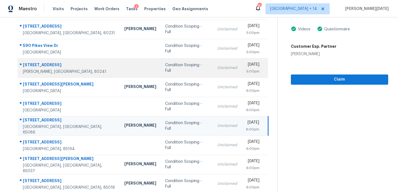
scroll to position [95, 0]
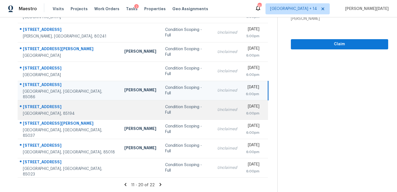
click at [165, 110] on div "Condition Scoping - Full" at bounding box center [186, 109] width 43 height 11
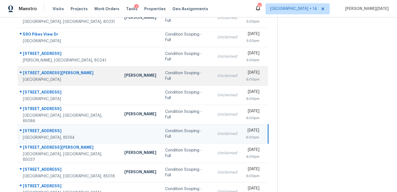
scroll to position [44, 0]
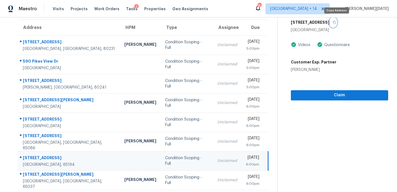
click at [336, 23] on icon "button" at bounding box center [334, 22] width 3 height 3
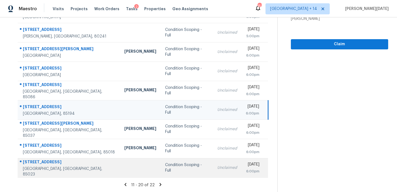
click at [172, 168] on div "Condition Scoping - Full" at bounding box center [186, 167] width 43 height 11
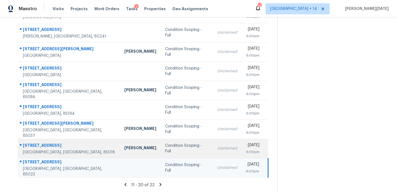
scroll to position [0, 0]
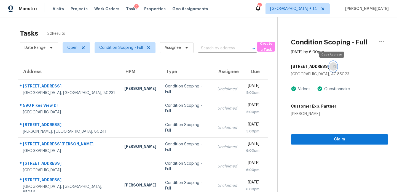
click at [333, 67] on icon "button" at bounding box center [334, 66] width 3 height 3
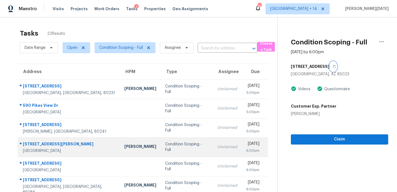
scroll to position [95, 0]
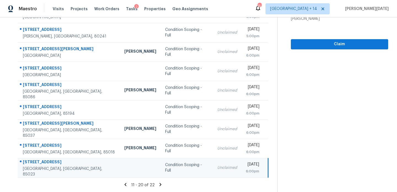
click at [160, 184] on icon at bounding box center [161, 184] width 2 height 3
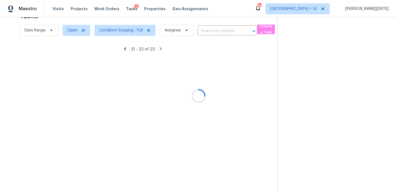
scroll to position [17, 0]
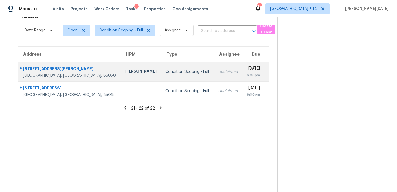
click at [218, 71] on div "Unclaimed" at bounding box center [228, 72] width 20 height 6
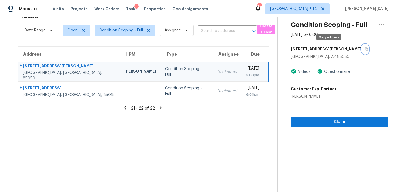
click at [365, 48] on icon "button" at bounding box center [366, 49] width 3 height 3
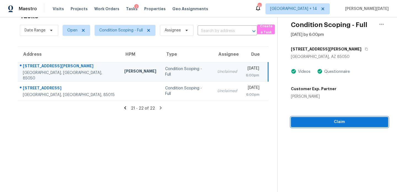
click at [303, 119] on span "Claim" at bounding box center [339, 122] width 89 height 7
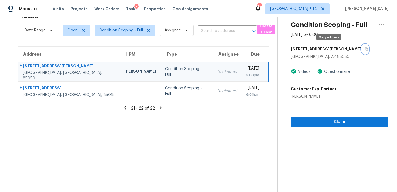
click at [365, 49] on icon "button" at bounding box center [366, 48] width 3 height 3
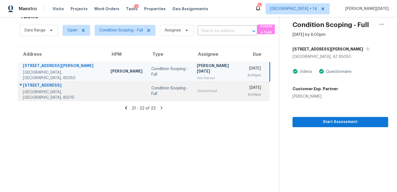
click at [197, 89] on div "Unclaimed" at bounding box center [218, 91] width 42 height 6
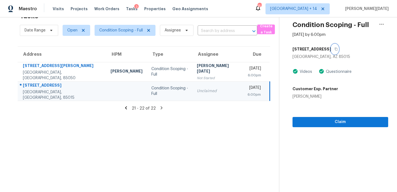
click at [335, 50] on icon "button" at bounding box center [336, 48] width 3 height 3
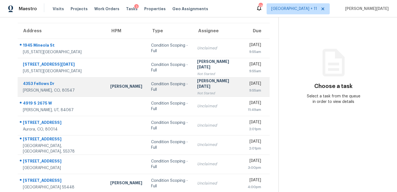
scroll to position [95, 0]
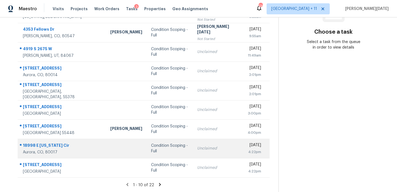
click at [193, 139] on td "Unclaimed" at bounding box center [218, 148] width 51 height 19
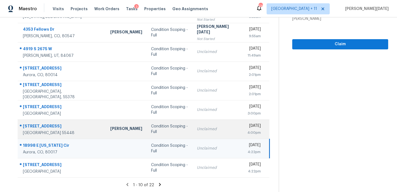
click at [197, 131] on div "Unclaimed" at bounding box center [218, 129] width 42 height 6
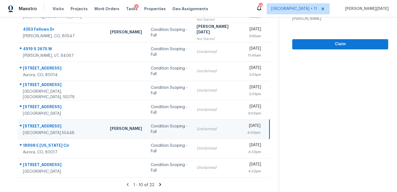
click at [197, 131] on div "Unclaimed" at bounding box center [218, 129] width 42 height 6
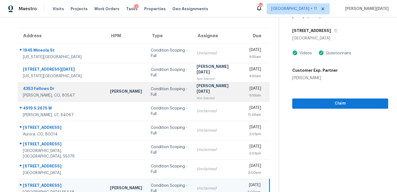
scroll to position [29, 0]
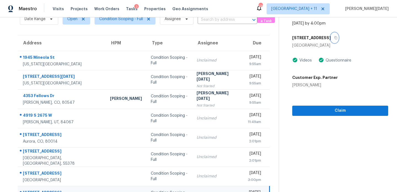
click at [334, 38] on icon "button" at bounding box center [335, 37] width 3 height 3
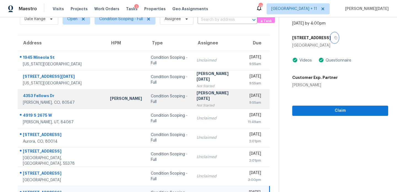
scroll to position [95, 0]
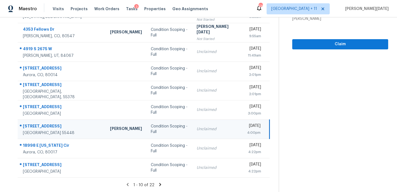
click at [161, 185] on icon at bounding box center [160, 184] width 5 height 5
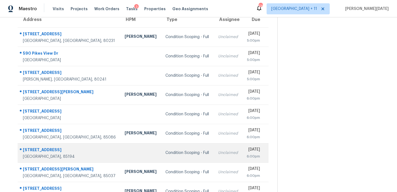
scroll to position [31, 0]
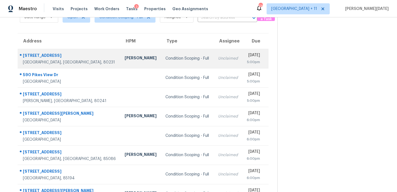
click at [214, 65] on td "Unclaimed" at bounding box center [228, 58] width 29 height 19
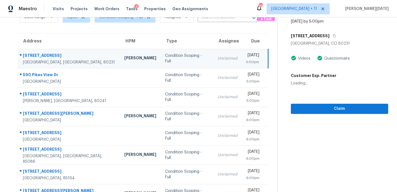
click at [246, 64] on div "5:00pm" at bounding box center [252, 62] width 13 height 6
click at [333, 35] on icon "button" at bounding box center [334, 35] width 3 height 3
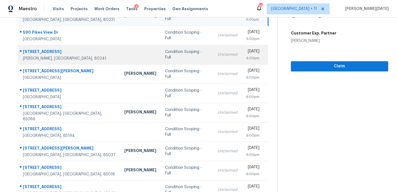
scroll to position [95, 0]
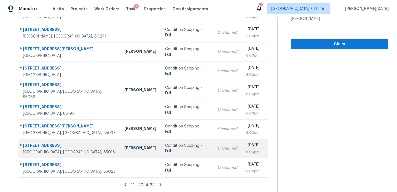
click at [172, 150] on div "Condition Scoping - Full" at bounding box center [187, 148] width 44 height 11
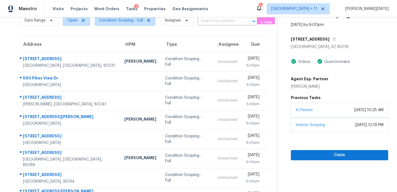
scroll to position [4, 0]
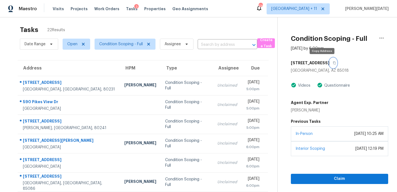
click at [333, 61] on icon "button" at bounding box center [334, 62] width 3 height 3
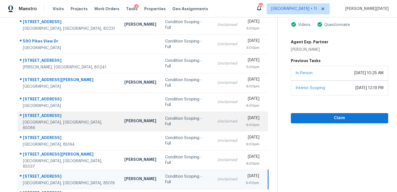
scroll to position [0, 0]
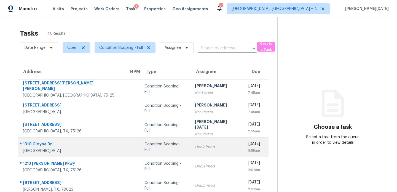
scroll to position [95, 0]
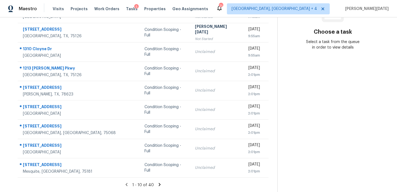
click at [159, 187] on div "1 - 10 of 40" at bounding box center [143, 185] width 269 height 6
click at [159, 183] on icon at bounding box center [160, 184] width 2 height 3
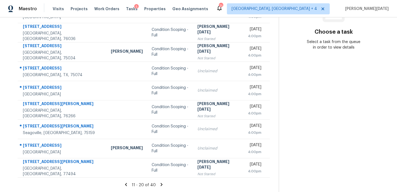
click at [161, 184] on icon at bounding box center [162, 184] width 2 height 3
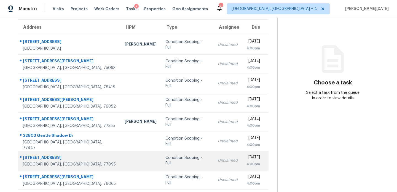
scroll to position [43, 0]
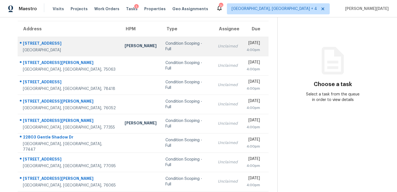
click at [218, 47] on div "Unclaimed" at bounding box center [228, 47] width 20 height 6
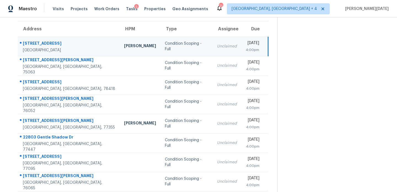
click at [217, 47] on div "Unclaimed" at bounding box center [227, 47] width 20 height 6
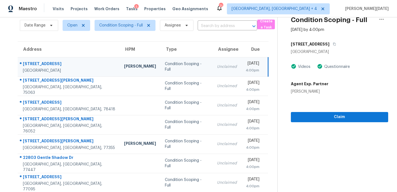
scroll to position [0, 0]
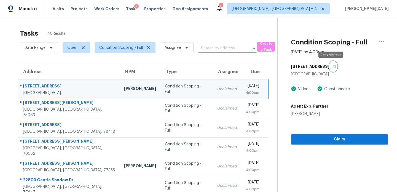
click at [333, 66] on icon "button" at bounding box center [334, 66] width 3 height 3
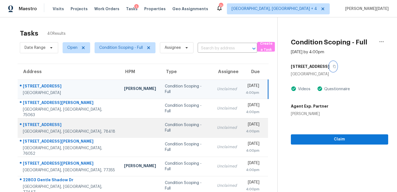
scroll to position [95, 0]
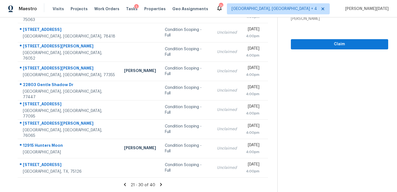
click at [161, 184] on icon at bounding box center [161, 184] width 2 height 3
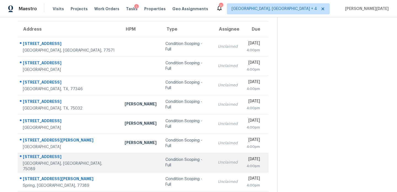
scroll to position [42, 0]
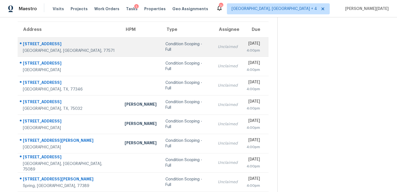
click at [184, 44] on td "Condition Scoping - Full" at bounding box center [187, 46] width 52 height 19
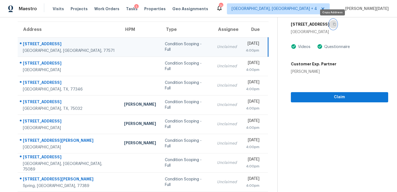
click at [334, 23] on icon "button" at bounding box center [334, 24] width 3 height 3
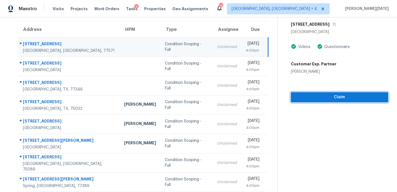
click at [296, 99] on span "Claim" at bounding box center [339, 97] width 89 height 7
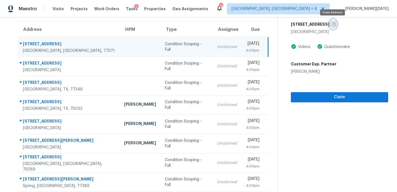
click at [334, 25] on icon "button" at bounding box center [334, 24] width 3 height 3
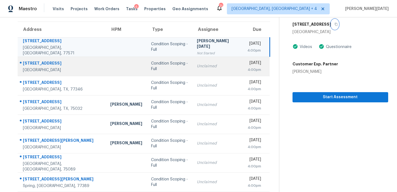
scroll to position [0, 0]
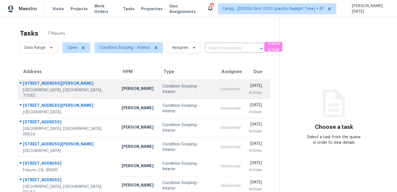
click at [158, 90] on td "Condition Scoping - Interior" at bounding box center [187, 88] width 58 height 19
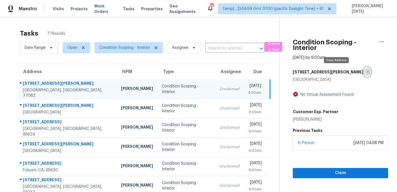
click at [367, 73] on icon "button" at bounding box center [368, 71] width 3 height 3
click at [220, 88] on div "Unclaimed" at bounding box center [230, 89] width 20 height 6
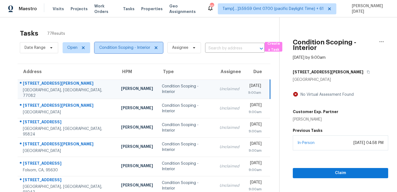
click at [129, 49] on span "Condition Scoping - Interior" at bounding box center [124, 48] width 51 height 6
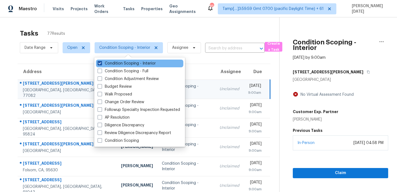
click at [125, 62] on label "Condition Scoping - Interior" at bounding box center [127, 64] width 58 height 6
click at [101, 62] on input "Condition Scoping - Interior" at bounding box center [100, 63] width 4 height 4
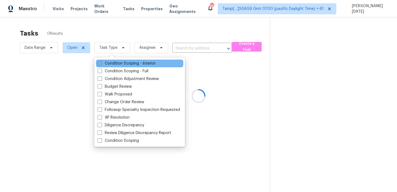
click at [125, 62] on label "Condition Scoping - Interior" at bounding box center [127, 64] width 58 height 6
click at [101, 62] on input "Condition Scoping - Interior" at bounding box center [100, 63] width 4 height 4
checkbox input "true"
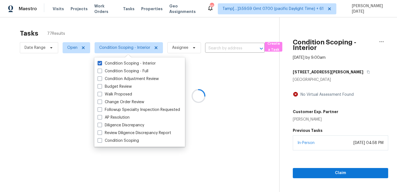
click at [174, 21] on div at bounding box center [198, 96] width 397 height 192
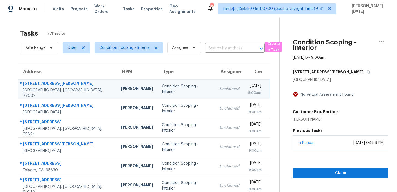
click at [220, 90] on div "Unclaimed" at bounding box center [230, 89] width 20 height 6
click at [364, 72] on button "button" at bounding box center [367, 72] width 7 height 10
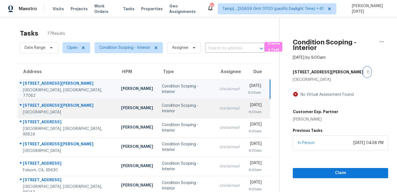
scroll to position [95, 0]
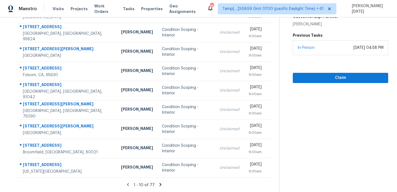
click at [158, 183] on icon at bounding box center [160, 184] width 5 height 5
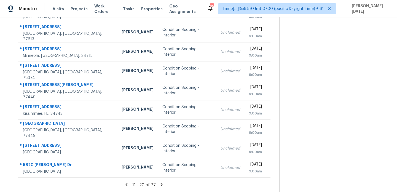
click at [159, 183] on icon at bounding box center [161, 184] width 5 height 5
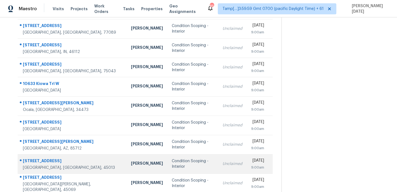
scroll to position [0, 0]
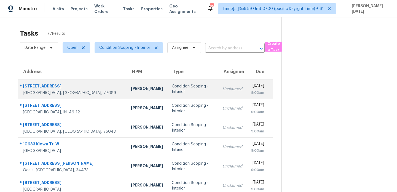
click at [182, 93] on td "Condition Scoping - Interior" at bounding box center [192, 88] width 51 height 19
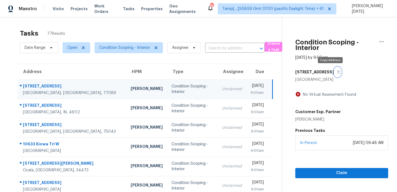
click at [338, 72] on icon "button" at bounding box center [339, 72] width 3 height 3
click at [337, 72] on icon "button" at bounding box center [338, 71] width 3 height 3
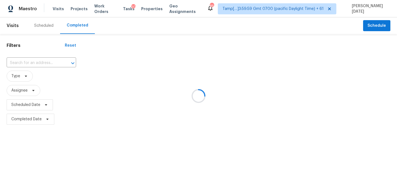
click at [48, 62] on div at bounding box center [198, 96] width 397 height 192
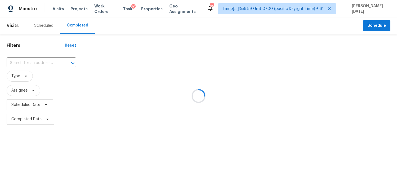
click at [48, 62] on div at bounding box center [198, 96] width 397 height 192
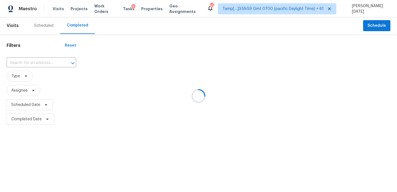
click at [48, 62] on div at bounding box center [198, 96] width 397 height 192
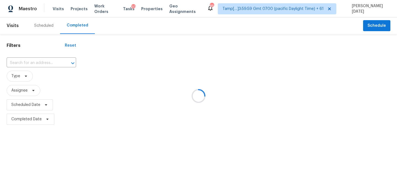
click at [48, 62] on div at bounding box center [198, 96] width 397 height 192
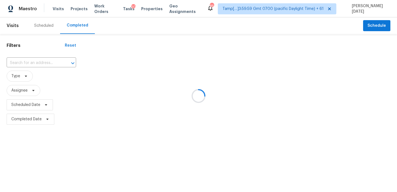
click at [48, 62] on div at bounding box center [198, 96] width 397 height 192
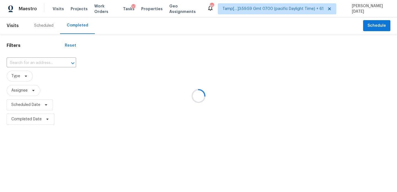
click at [48, 62] on div at bounding box center [198, 96] width 397 height 192
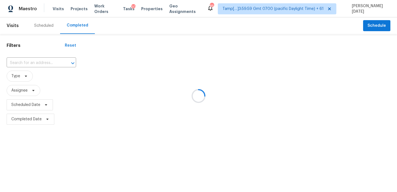
click at [42, 62] on div at bounding box center [198, 96] width 397 height 192
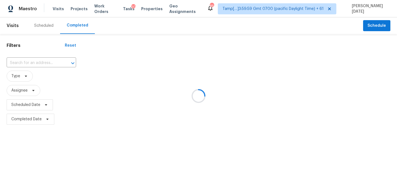
click at [42, 62] on div at bounding box center [198, 96] width 397 height 192
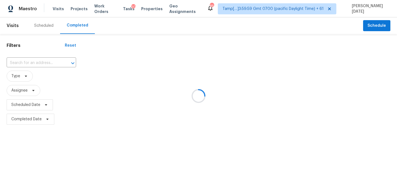
click at [42, 62] on div at bounding box center [198, 96] width 397 height 192
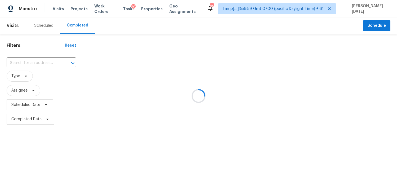
click at [42, 62] on div at bounding box center [198, 96] width 397 height 192
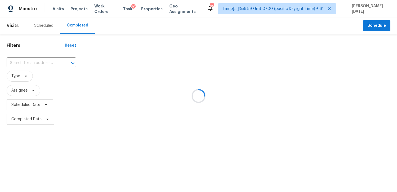
click at [42, 62] on div at bounding box center [198, 96] width 397 height 192
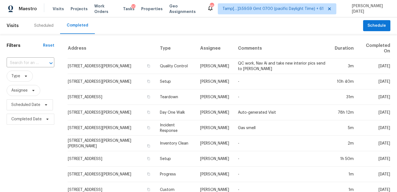
click at [30, 65] on input "text" at bounding box center [23, 63] width 32 height 9
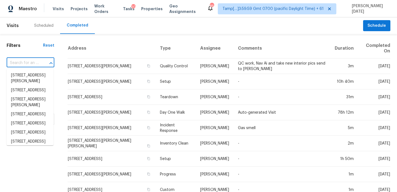
paste input "[STREET_ADDRESS][PERSON_NAME]"
type input "[STREET_ADDRESS][PERSON_NAME]"
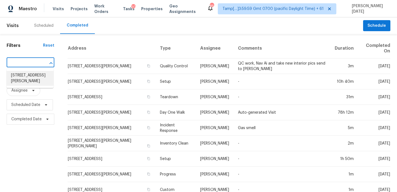
click at [31, 78] on li "[STREET_ADDRESS][PERSON_NAME]" at bounding box center [30, 78] width 47 height 15
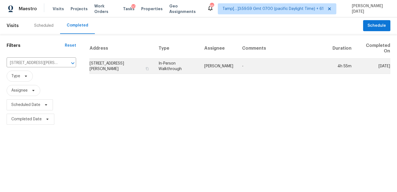
click at [163, 60] on td "In-Person Walkthrough" at bounding box center [177, 65] width 46 height 15
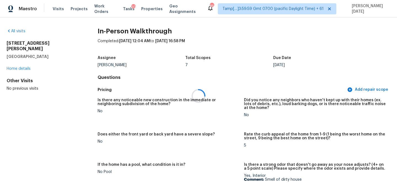
click at [18, 30] on div at bounding box center [198, 96] width 397 height 192
click at [17, 34] on div at bounding box center [198, 96] width 397 height 192
click at [18, 33] on link "All visits" at bounding box center [16, 31] width 19 height 4
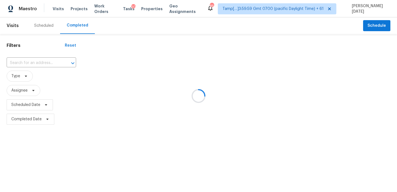
click at [38, 57] on div at bounding box center [198, 96] width 397 height 192
click at [38, 60] on div at bounding box center [198, 96] width 397 height 192
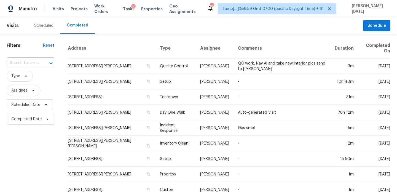
click at [32, 65] on input "text" at bounding box center [23, 63] width 32 height 9
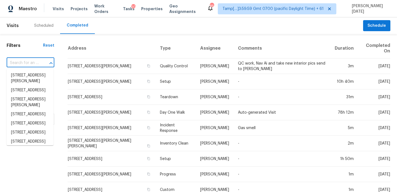
paste input "[STREET_ADDRESS]"
type input "[STREET_ADDRESS]"
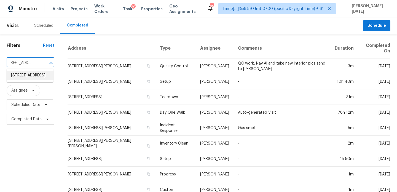
click at [33, 80] on li "[STREET_ADDRESS]" at bounding box center [30, 75] width 47 height 9
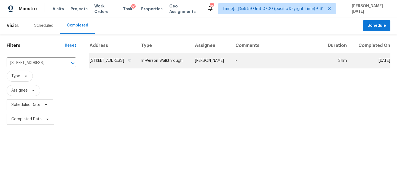
click at [176, 62] on td "In-Person Walkthrough" at bounding box center [164, 60] width 54 height 15
